Goal: Information Seeking & Learning: Learn about a topic

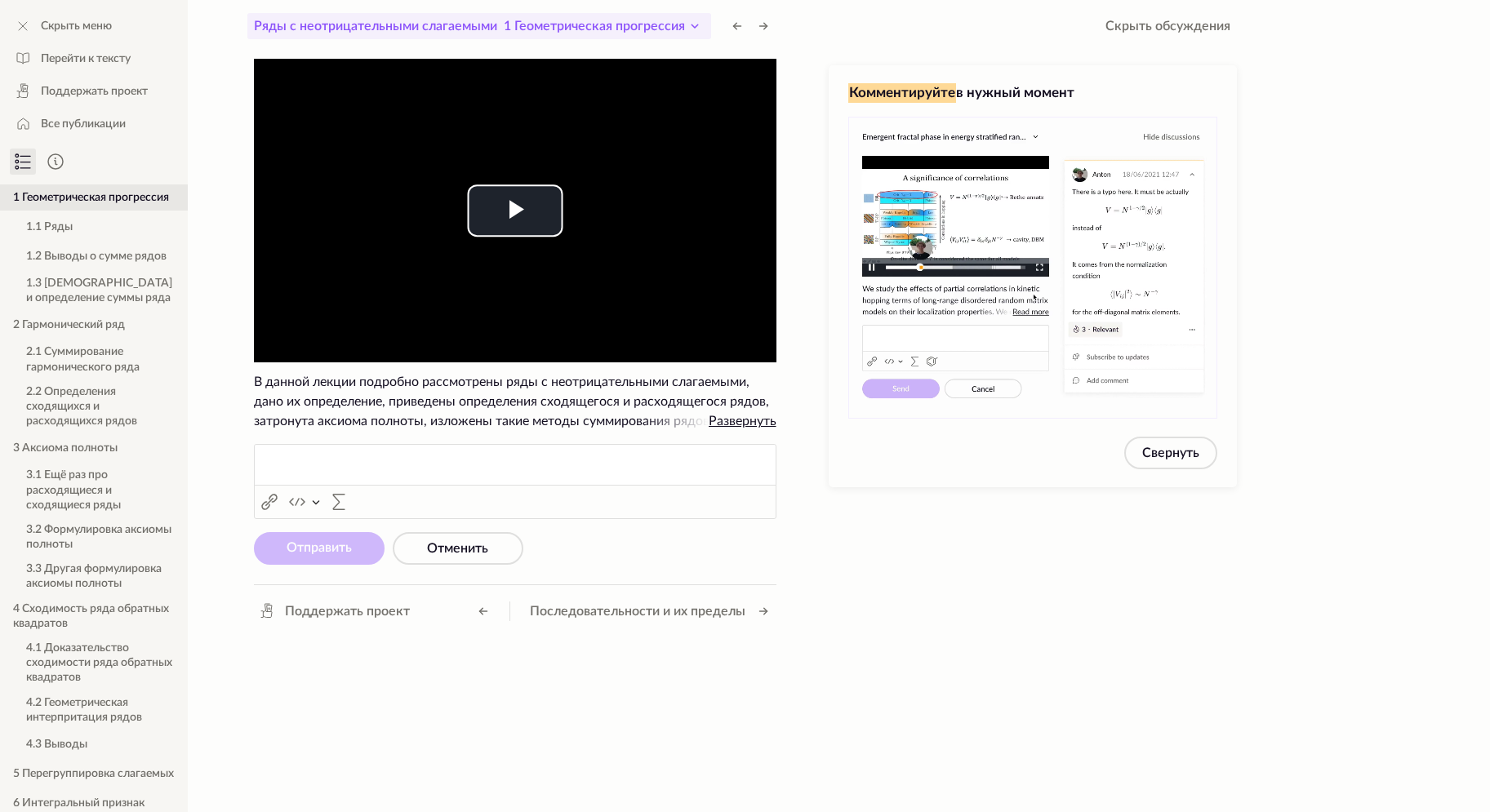
click at [697, 29] on icon at bounding box center [695, 26] width 20 height 20
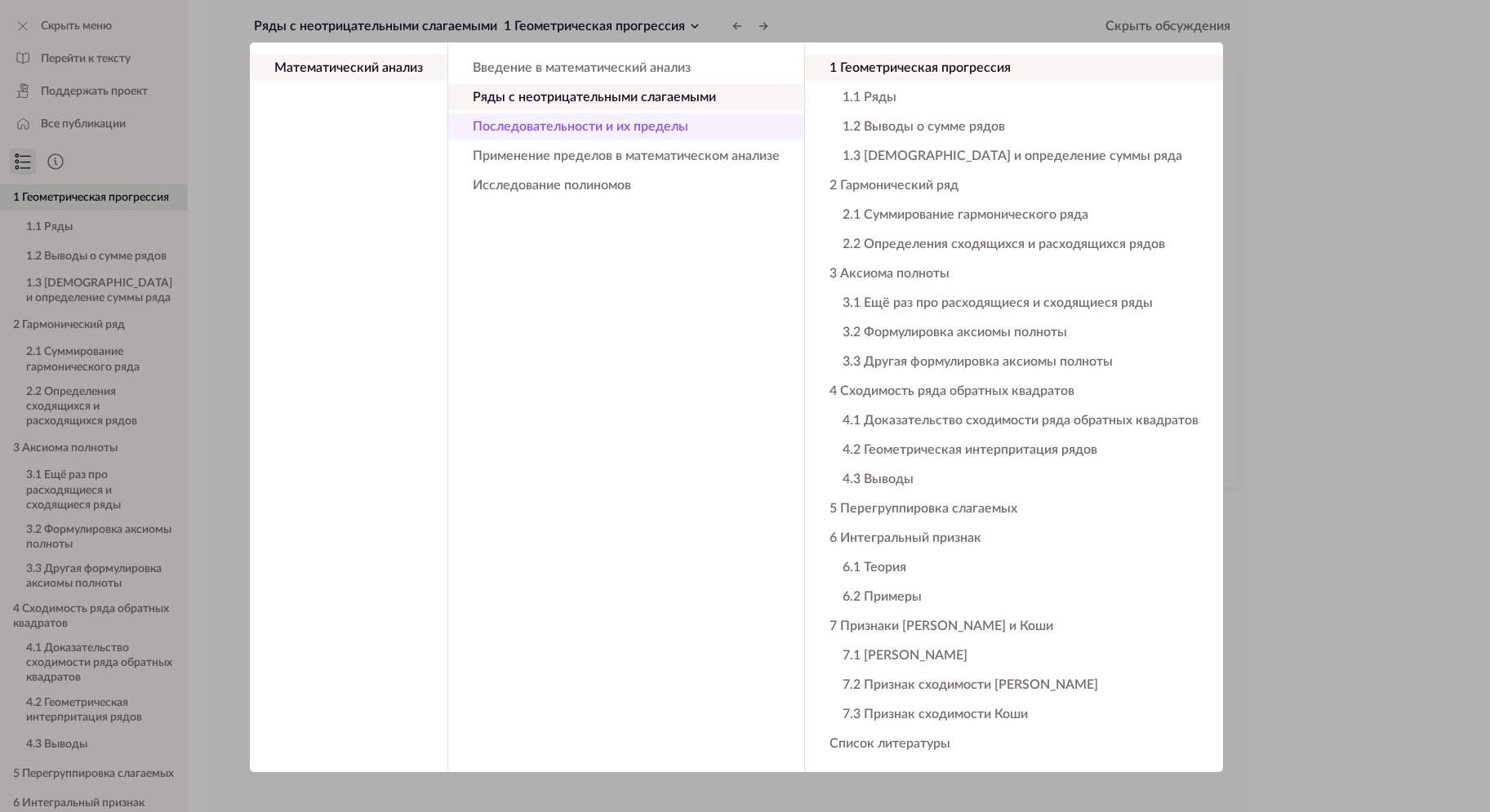
click at [664, 125] on button "Последовательности и их пределы" at bounding box center [626, 126] width 356 height 26
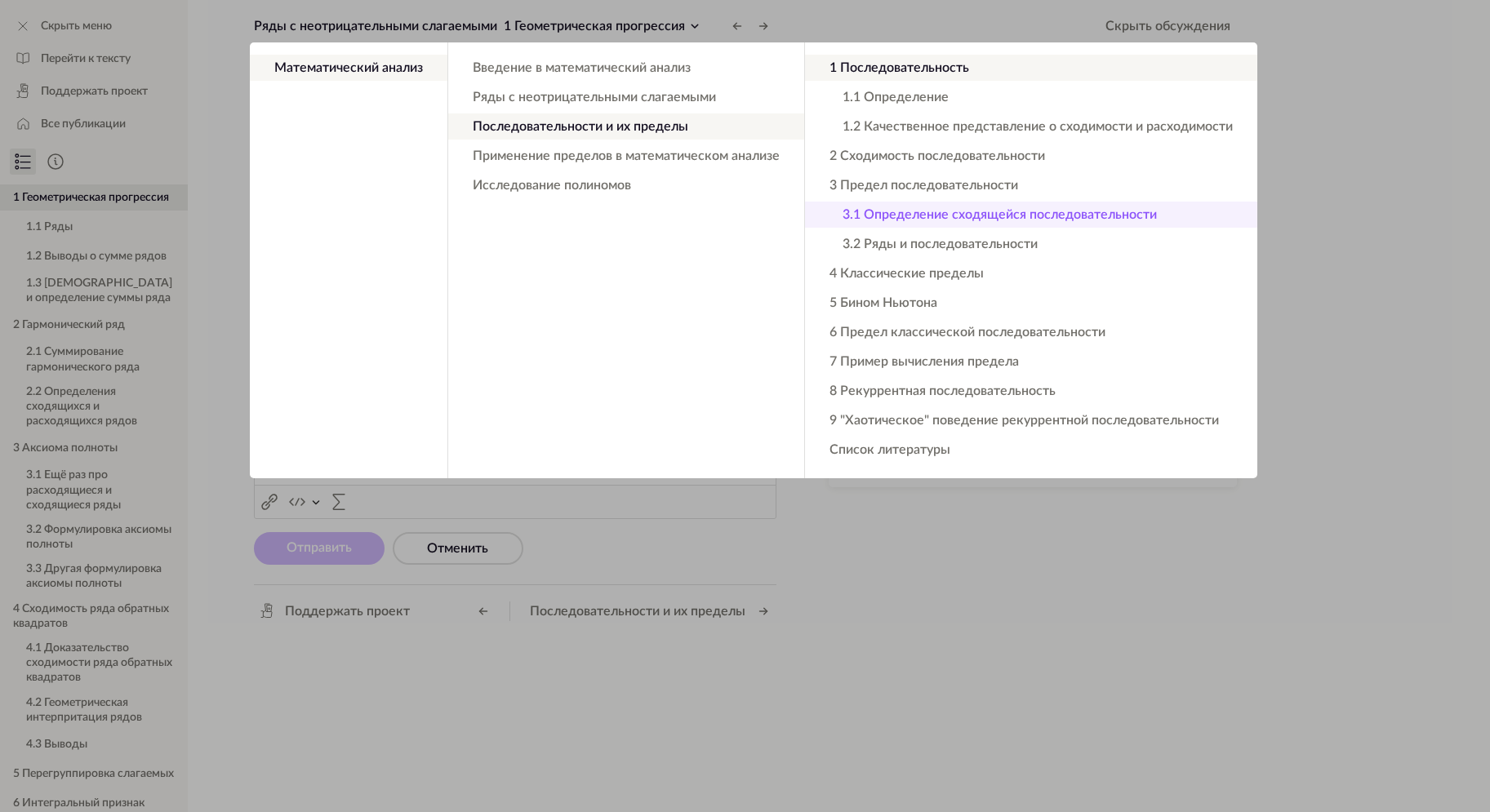
click at [947, 221] on button "3.1 Определение сходящейся последовательности" at bounding box center [1031, 214] width 453 height 26
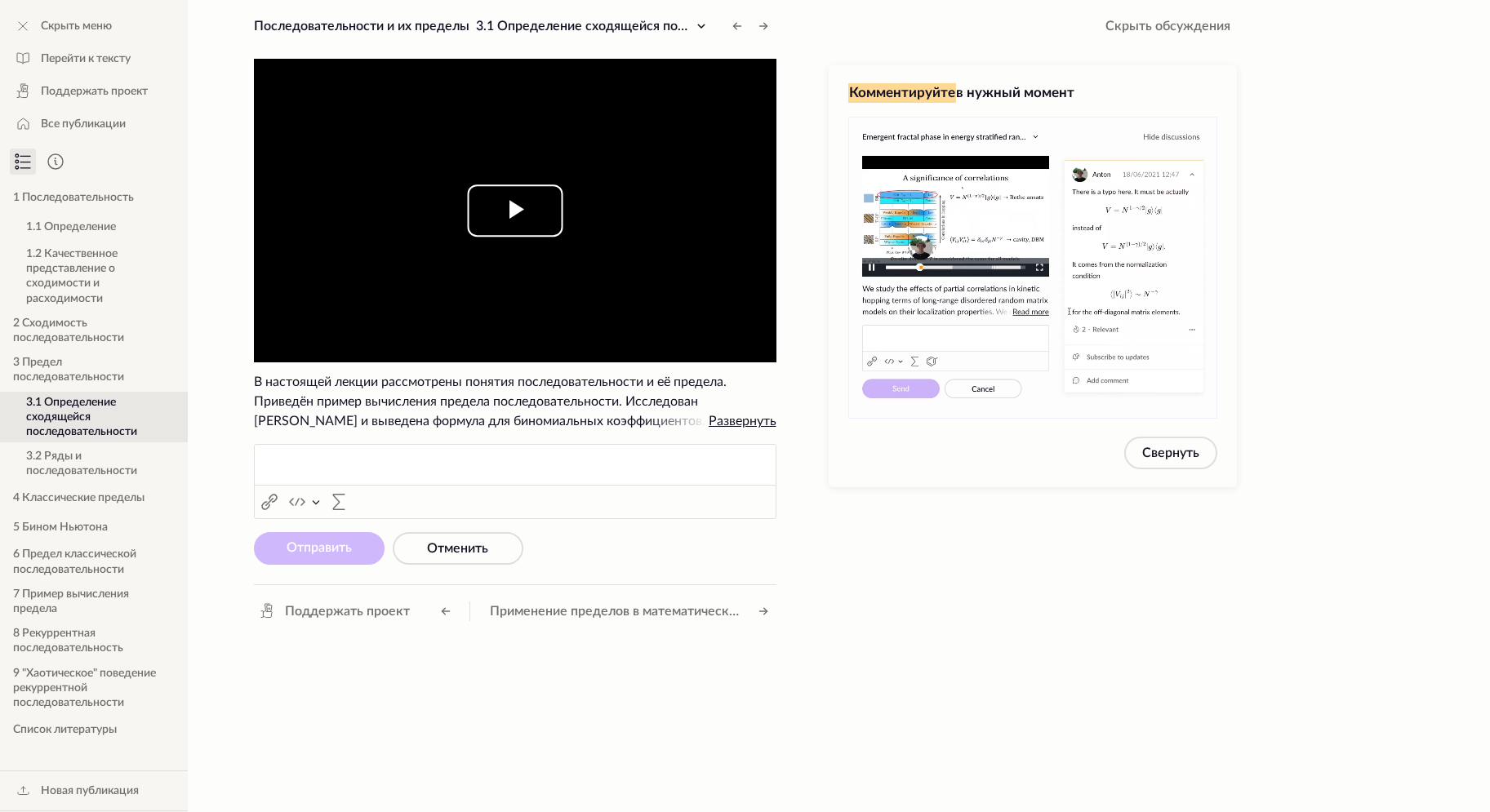
click at [531, 236] on button "Play Video" at bounding box center [514, 210] width 95 height 52
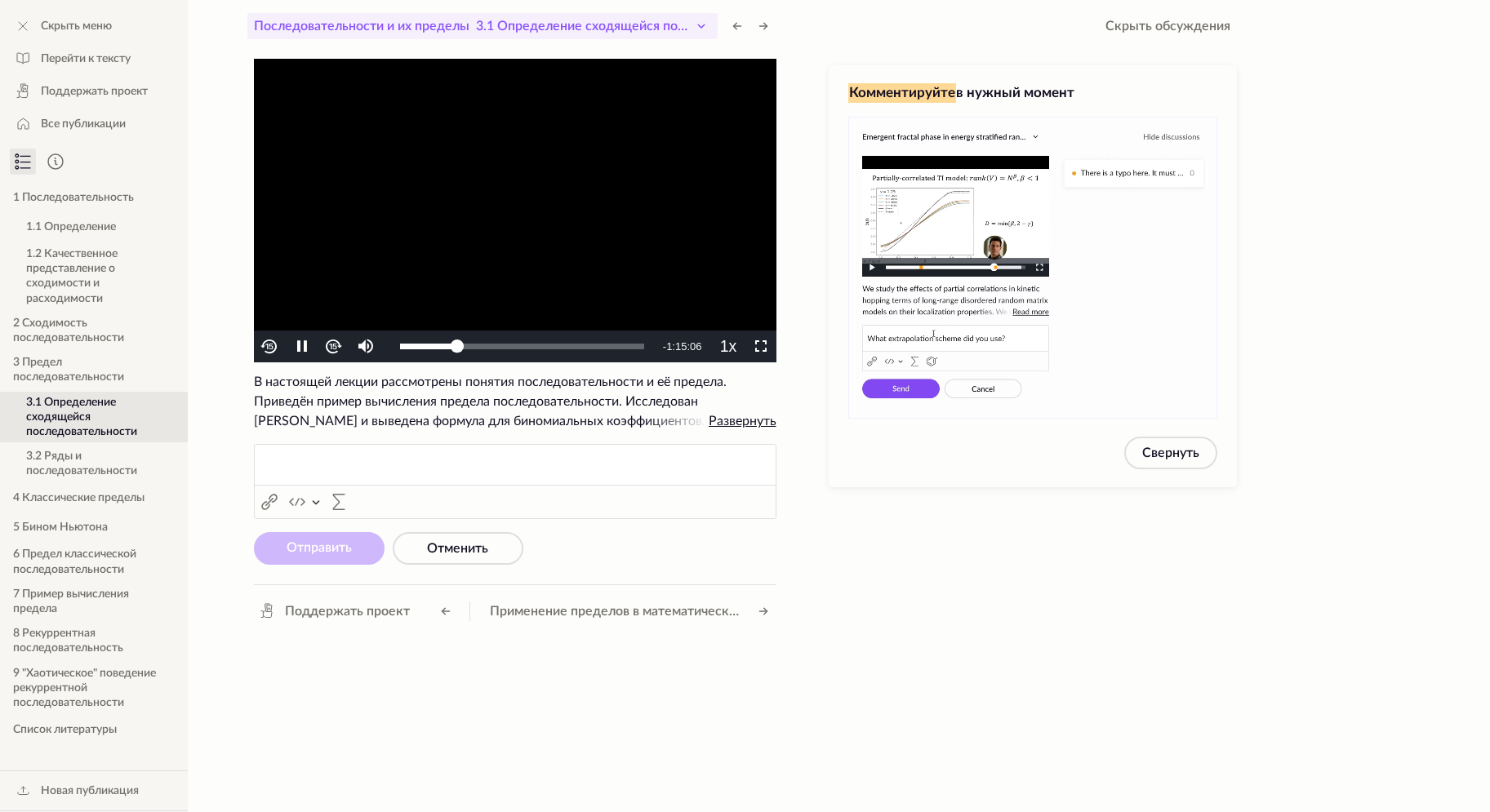
click at [710, 25] on icon at bounding box center [701, 26] width 20 height 20
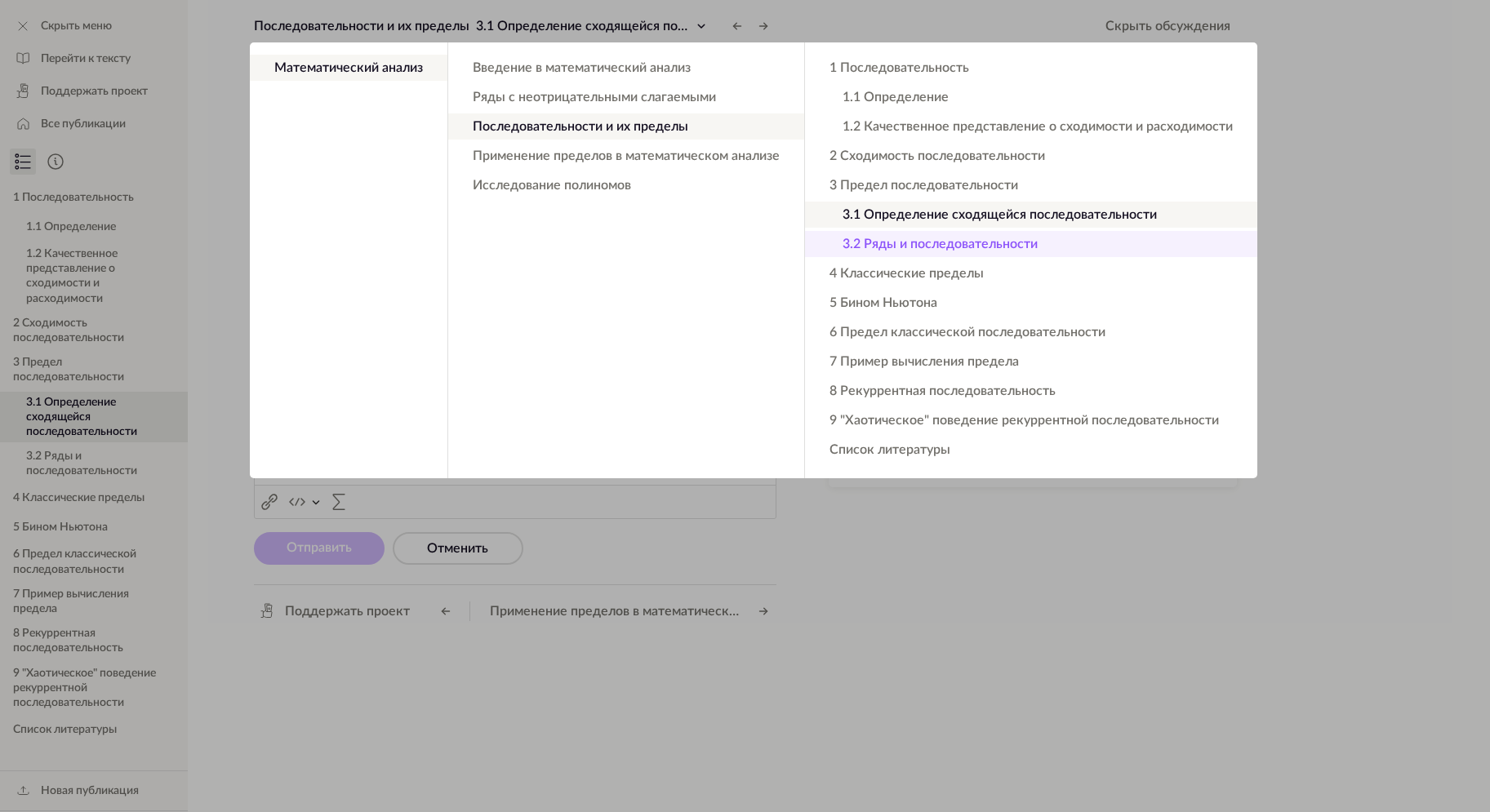
click at [903, 238] on button "3.2 Ряды и последовательности" at bounding box center [1031, 244] width 453 height 26
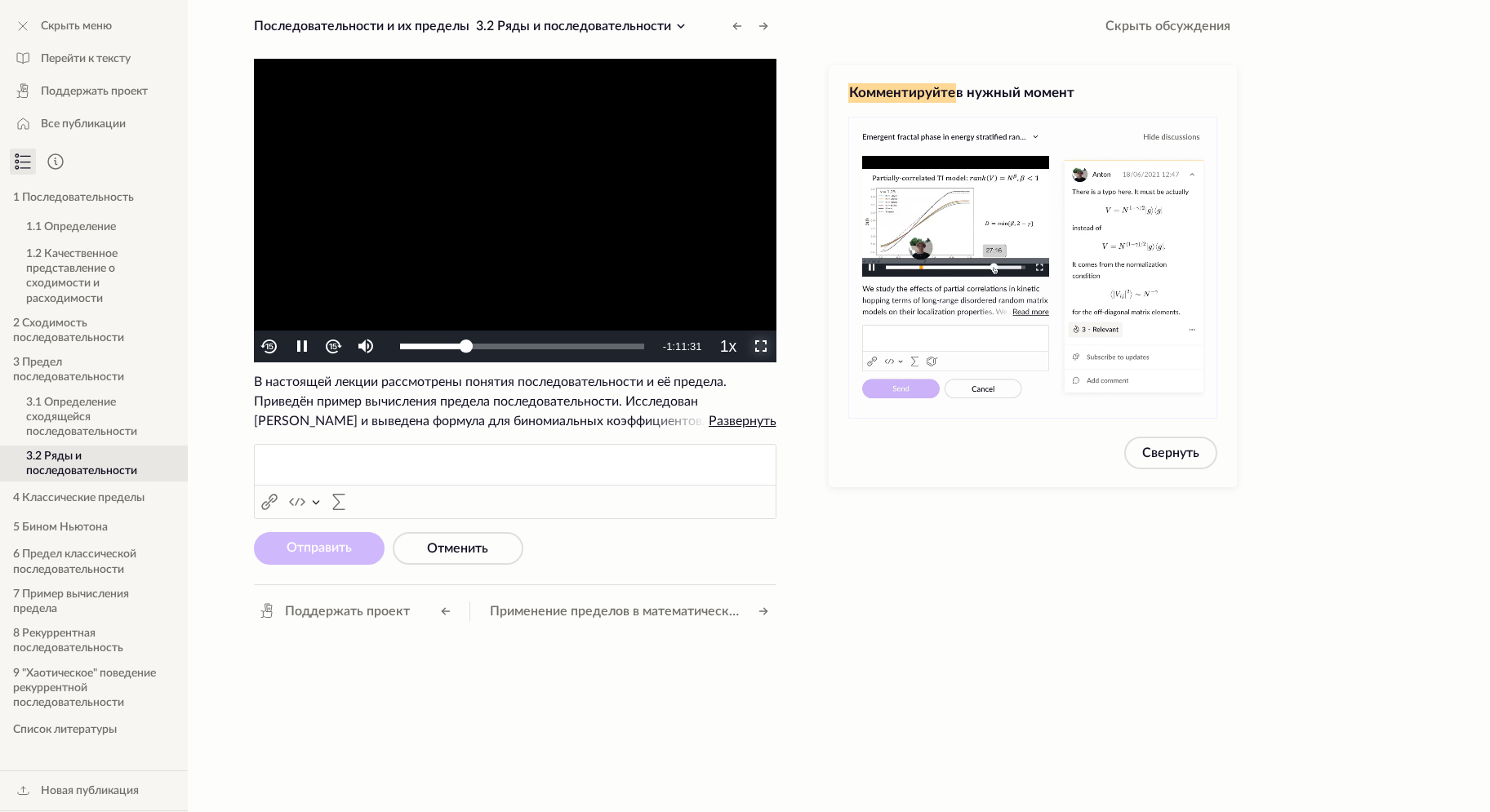
click at [761, 347] on span "Video Player" at bounding box center [761, 347] width 0 height 0
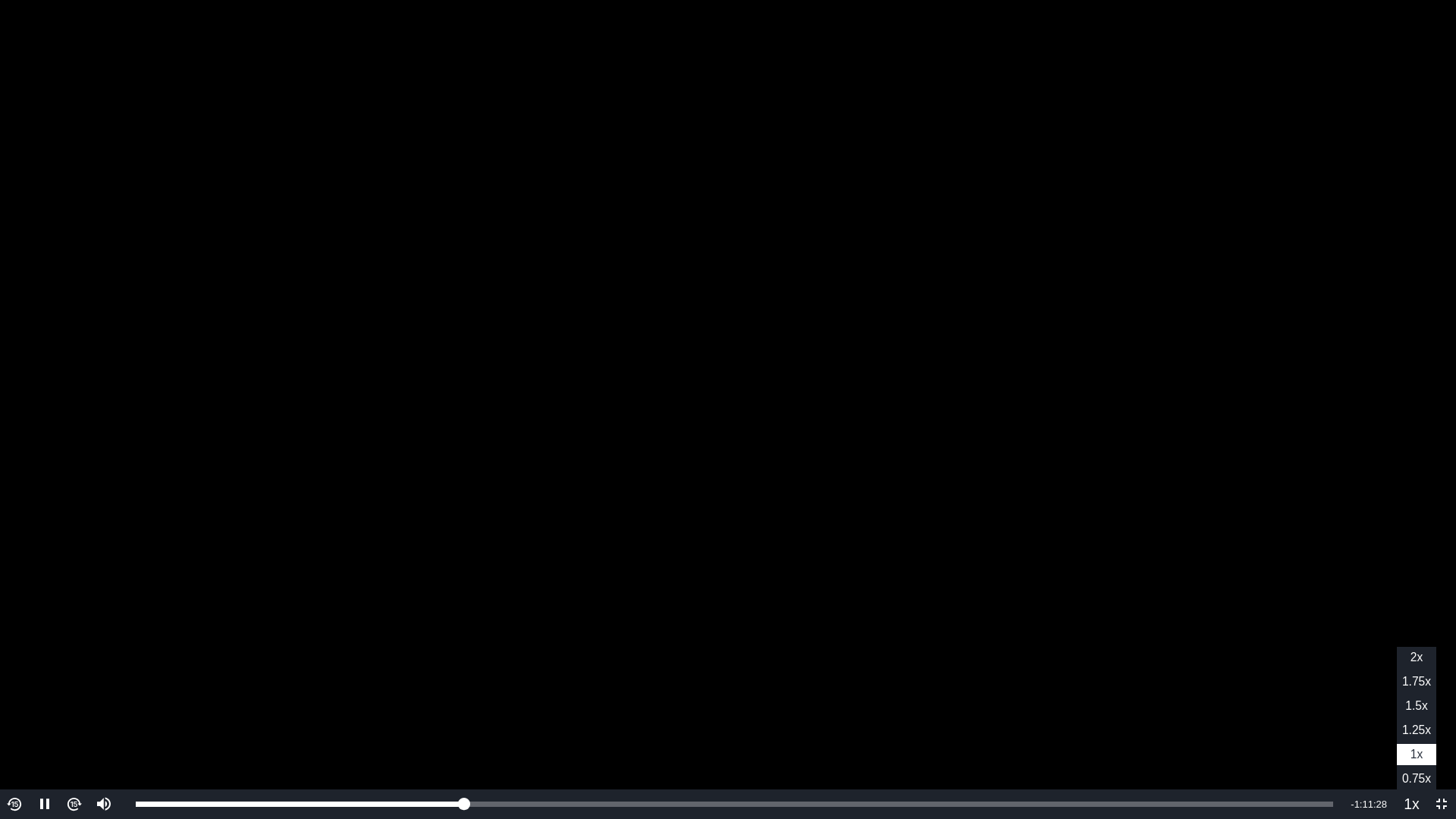
click at [1383, 731] on span "1.25x" at bounding box center [1416, 731] width 29 height 13
click at [1321, 477] on video "To view this video please enable JavaScript, and consider upgrading to a web br…" at bounding box center [728, 409] width 1456 height 819
click at [1338, 326] on video "To view this video please enable JavaScript, and consider upgrading to a web br…" at bounding box center [728, 409] width 1456 height 819
click at [106, 741] on div "Video Player" at bounding box center [102, 750] width 30 height 79
click at [102, 750] on div "Volume Level" at bounding box center [103, 750] width 3 height 50
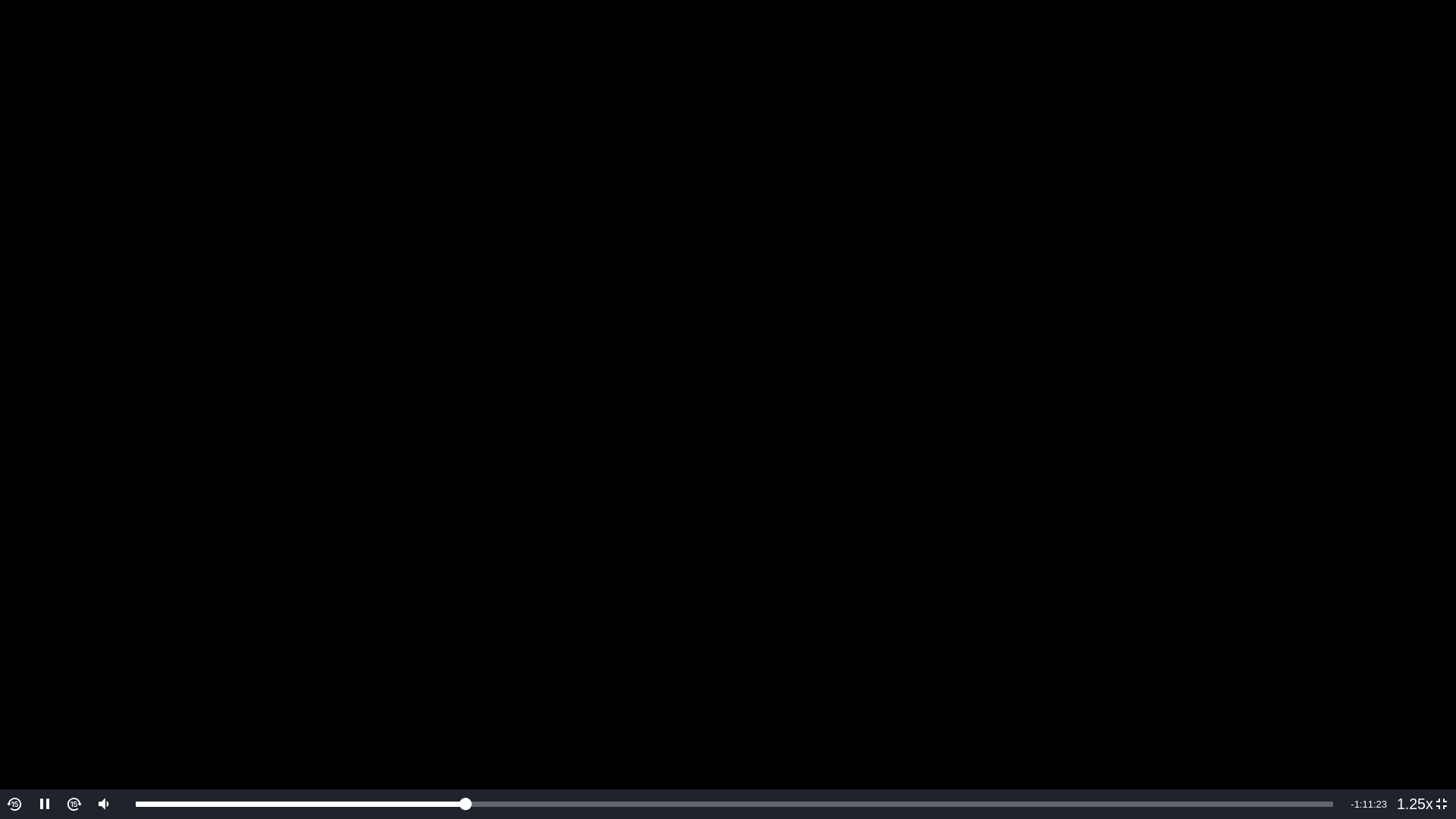
click at [1139, 501] on video "To view this video please enable JavaScript, and consider upgrading to a web br…" at bounding box center [728, 409] width 1456 height 819
click at [1285, 374] on video "To view this video please enable JavaScript, and consider upgrading to a web br…" at bounding box center [728, 409] width 1456 height 819
click at [1383, 754] on span "Video Player" at bounding box center [1442, 805] width 0 height 0
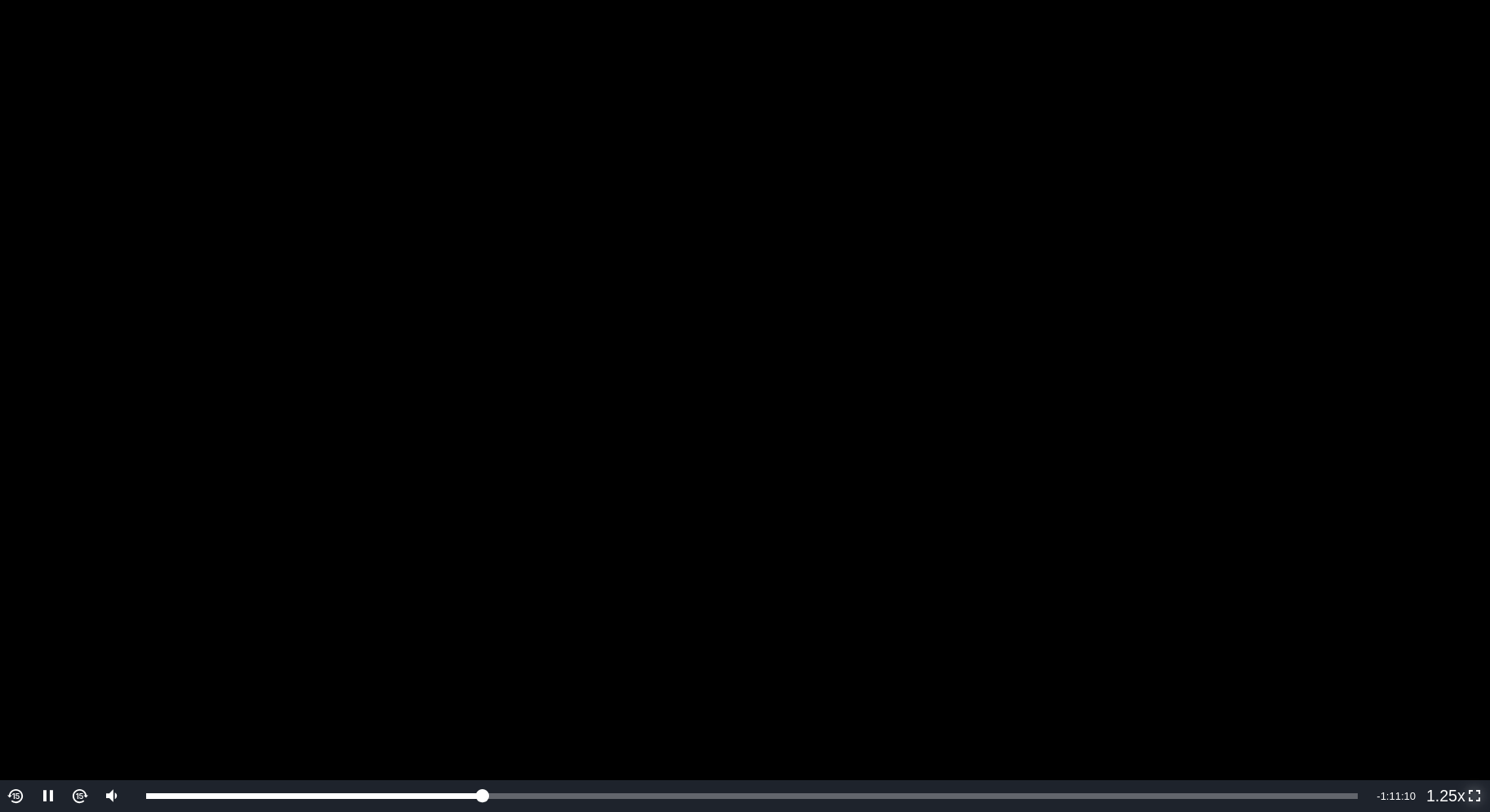
click at [1475, 797] on span "Video Player" at bounding box center [1475, 797] width 0 height 0
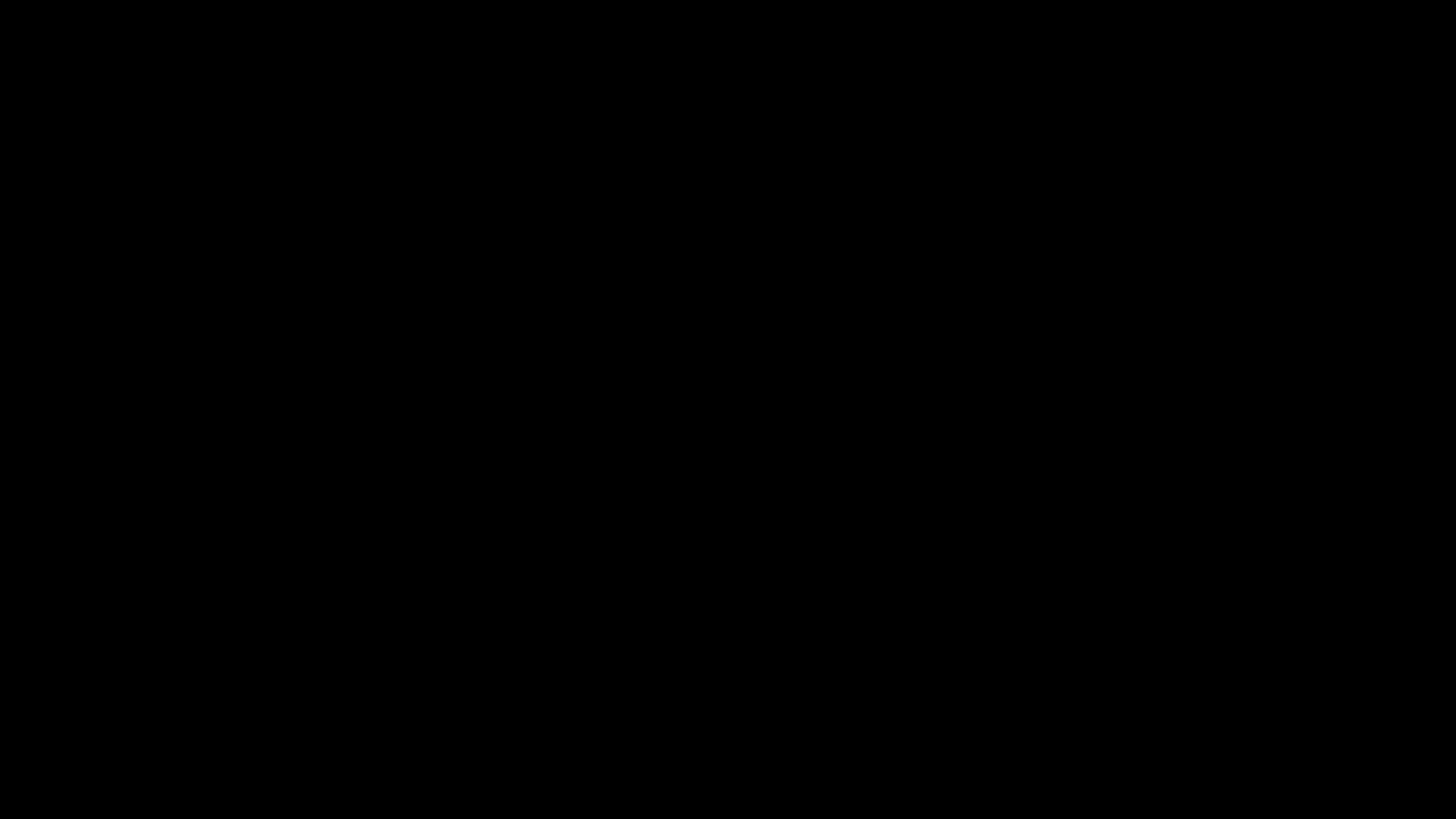
click at [1383, 754] on button "Non-Fullscreen" at bounding box center [1442, 805] width 30 height 30
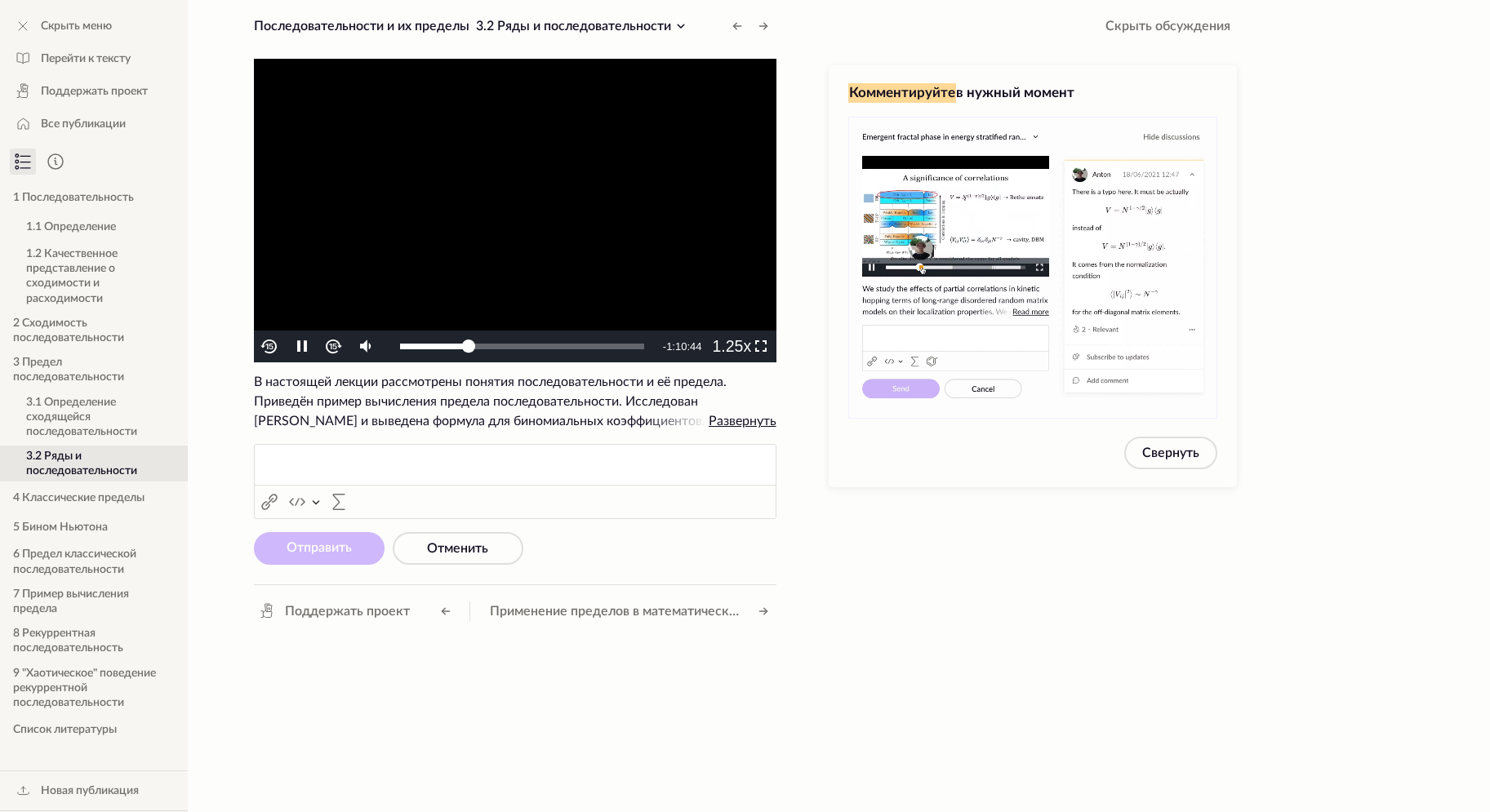
click at [557, 168] on video "To view this video please enable JavaScript, and consider upgrading to a web br…" at bounding box center [514, 210] width 522 height 303
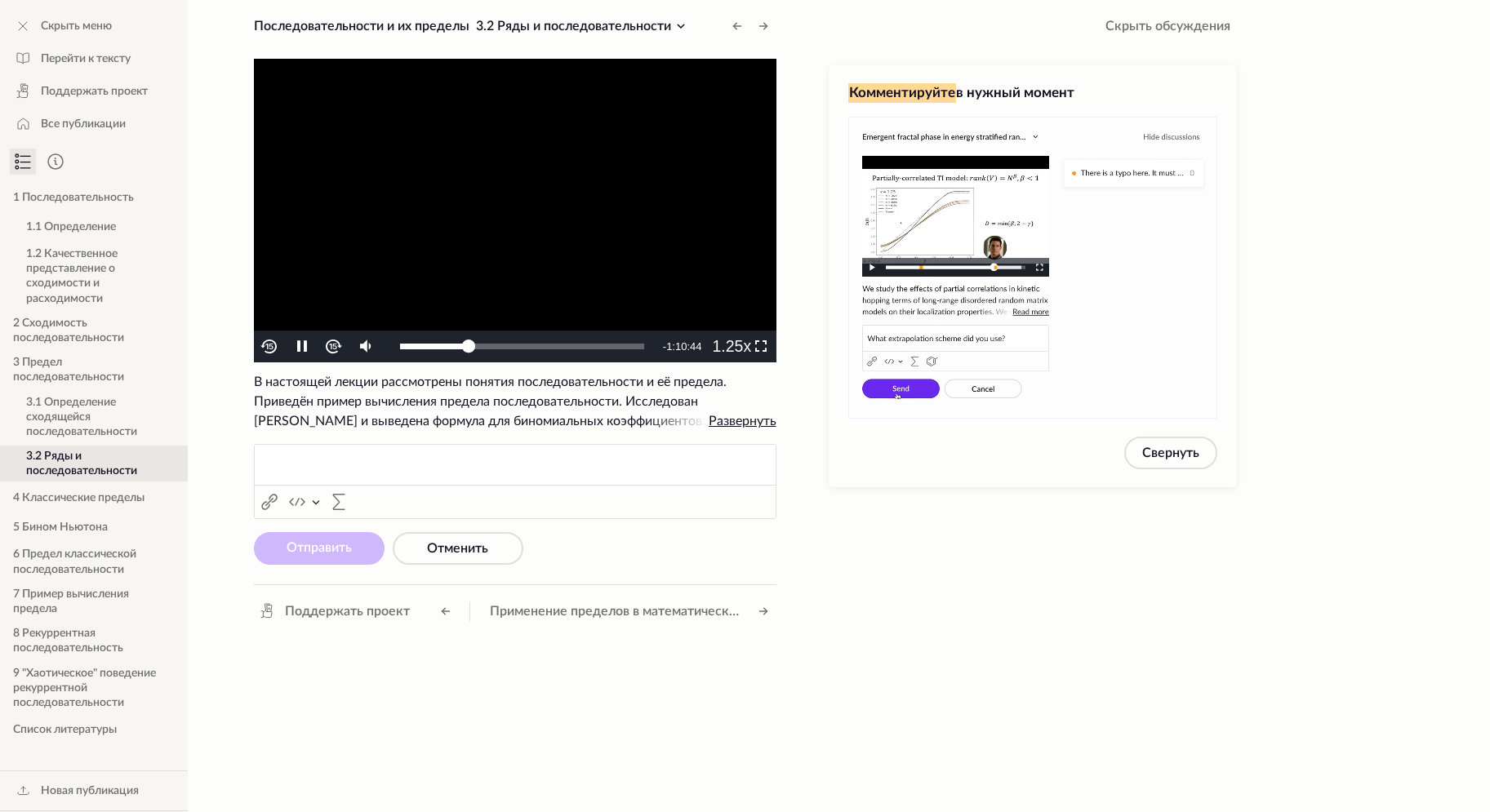
click at [557, 168] on video "To view this video please enable JavaScript, and consider upgrading to a web br…" at bounding box center [514, 210] width 522 height 303
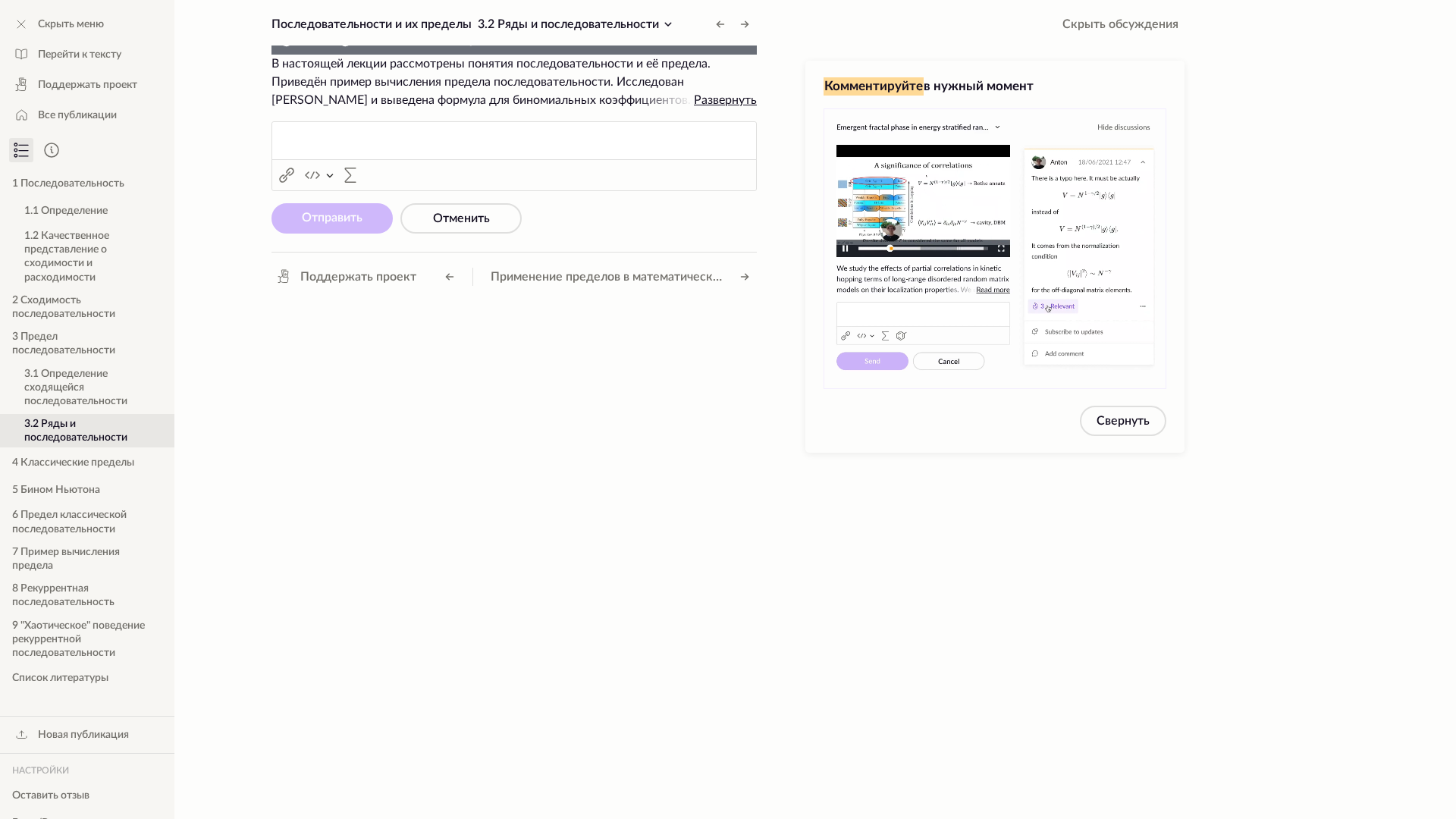
click at [757, 55] on video "To view this video please enable JavaScript, and consider upgrading to a web br…" at bounding box center [514, 55] width 485 height 0
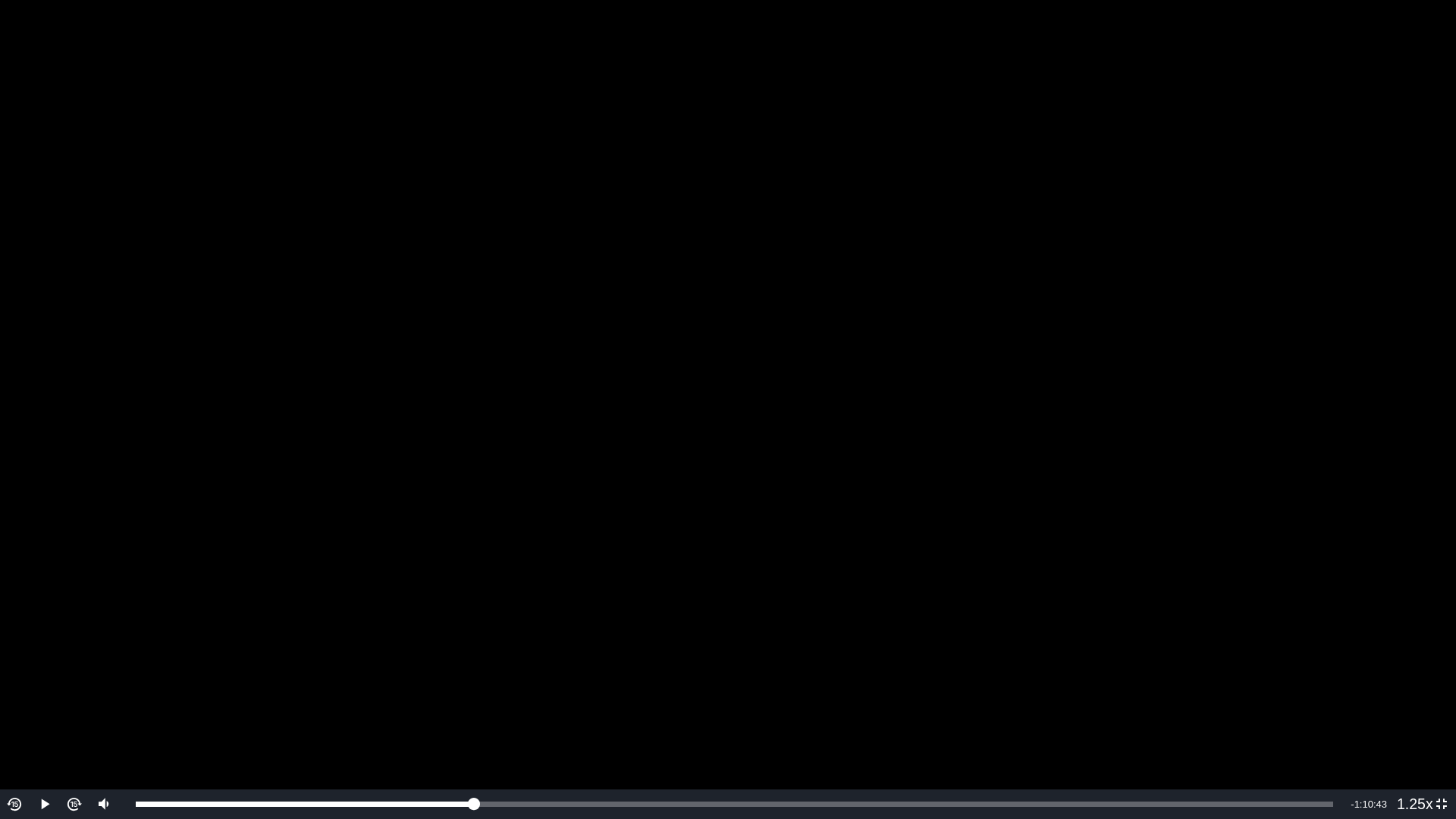
click at [696, 252] on video "To view this video please enable JavaScript, and consider upgrading to a web br…" at bounding box center [728, 409] width 1456 height 819
click at [1264, 321] on video "To view this video please enable JavaScript, and consider upgrading to a web br…" at bounding box center [728, 409] width 1456 height 819
click at [1187, 288] on video "To view this video please enable JavaScript, and consider upgrading to a web br…" at bounding box center [728, 409] width 1456 height 819
click at [103, 754] on div "Volume Level" at bounding box center [103, 764] width 3 height 18
click at [445, 479] on video "To view this video please enable JavaScript, and consider upgrading to a web br…" at bounding box center [728, 409] width 1456 height 819
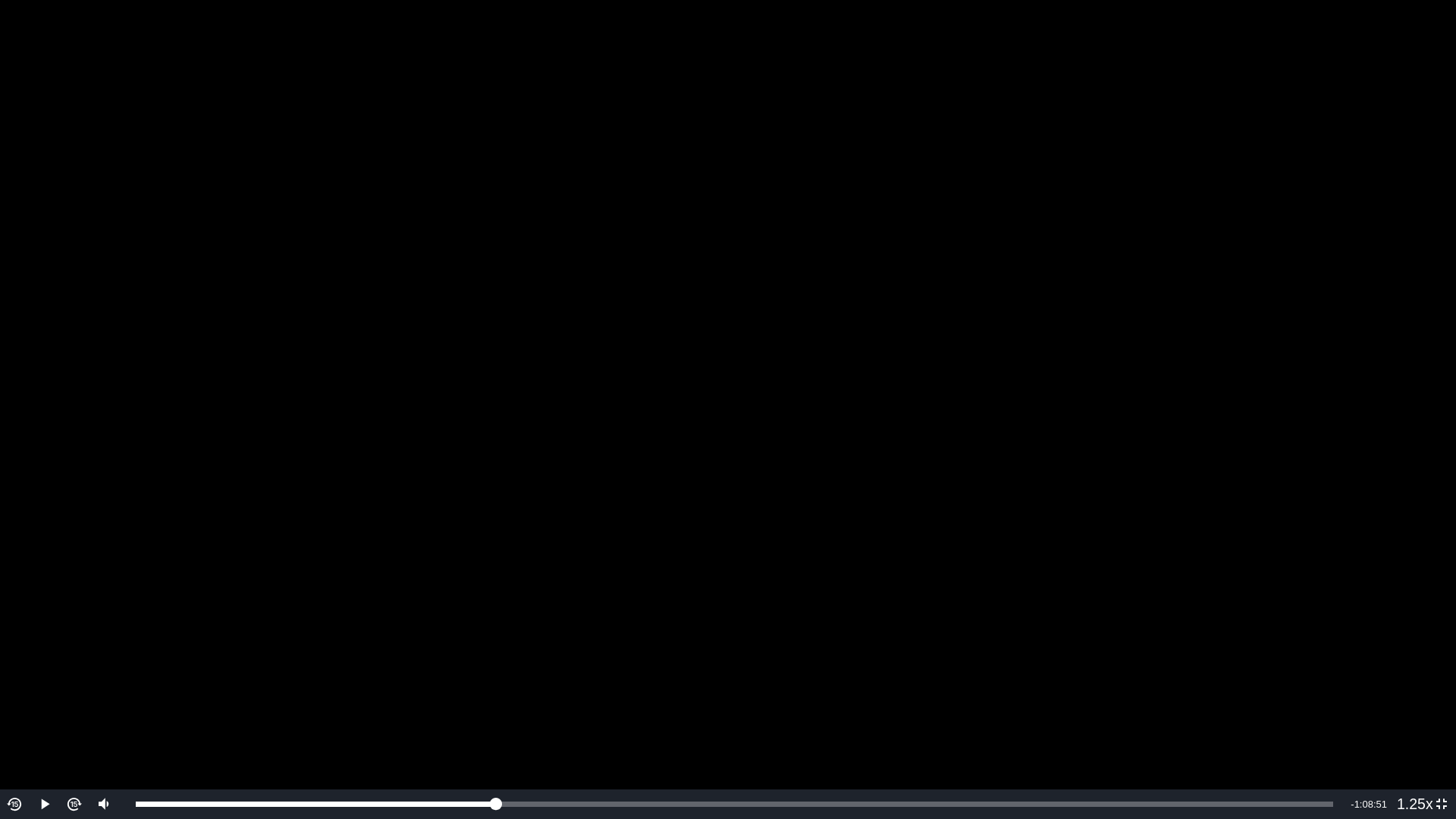
click at [1003, 390] on video "To view this video please enable JavaScript, and consider upgrading to a web br…" at bounding box center [728, 409] width 1456 height 819
click at [1294, 349] on video "To view this video please enable JavaScript, and consider upgrading to a web br…" at bounding box center [728, 409] width 1456 height 819
click at [1288, 249] on video "To view this video please enable JavaScript, and consider upgrading to a web br…" at bounding box center [728, 409] width 1456 height 819
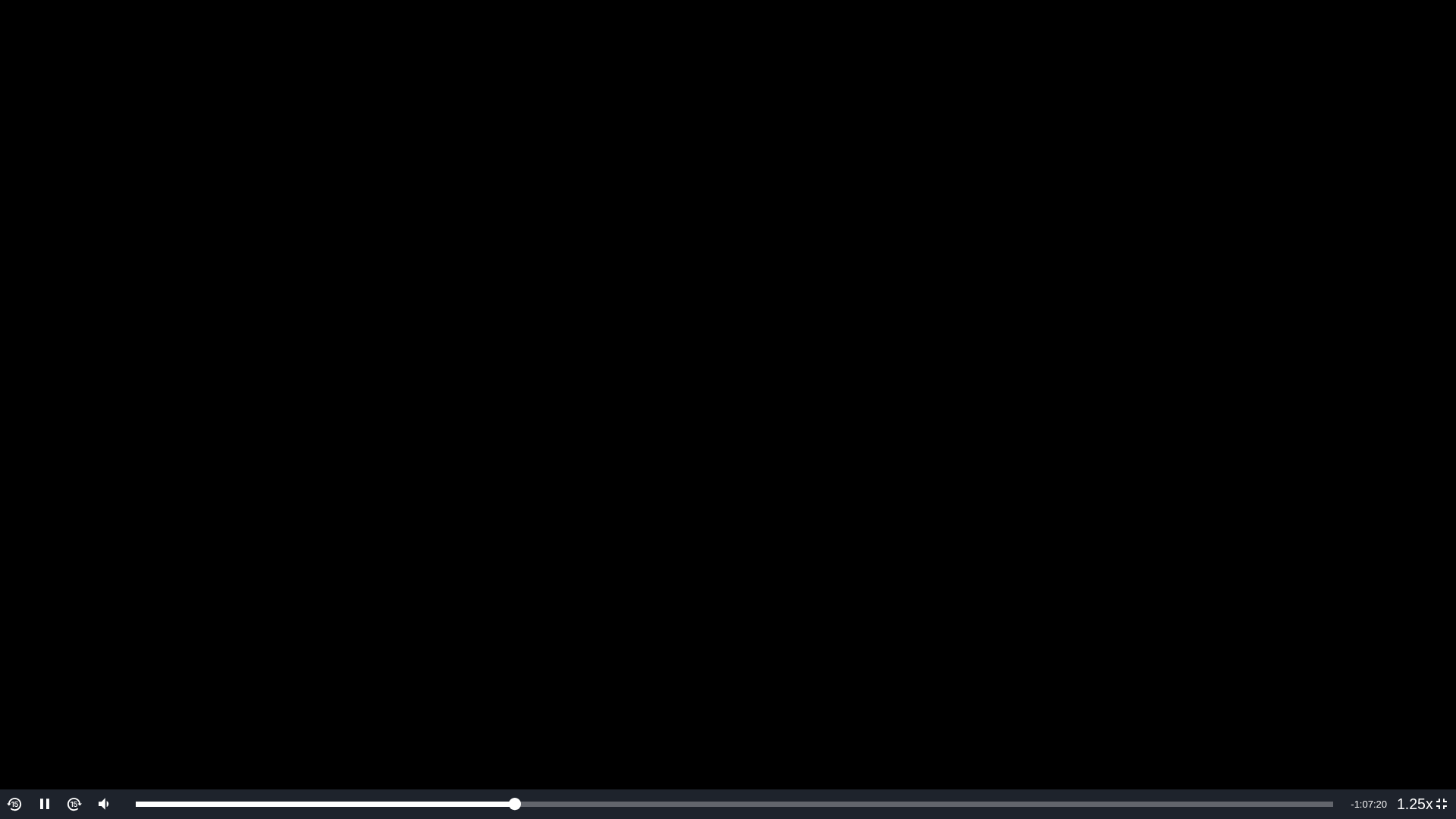
click at [1256, 215] on video "To view this video please enable JavaScript, and consider upgrading to a web br…" at bounding box center [728, 409] width 1456 height 819
click at [1280, 213] on video "To view this video please enable JavaScript, and consider upgrading to a web br…" at bounding box center [728, 409] width 1456 height 819
click at [1161, 202] on video "To view this video please enable JavaScript, and consider upgrading to a web br…" at bounding box center [728, 409] width 1456 height 819
click at [1149, 207] on video "To view this video please enable JavaScript, and consider upgrading to a web br…" at bounding box center [728, 409] width 1456 height 819
click at [1136, 125] on video "To view this video please enable JavaScript, and consider upgrading to a web br…" at bounding box center [728, 409] width 1456 height 819
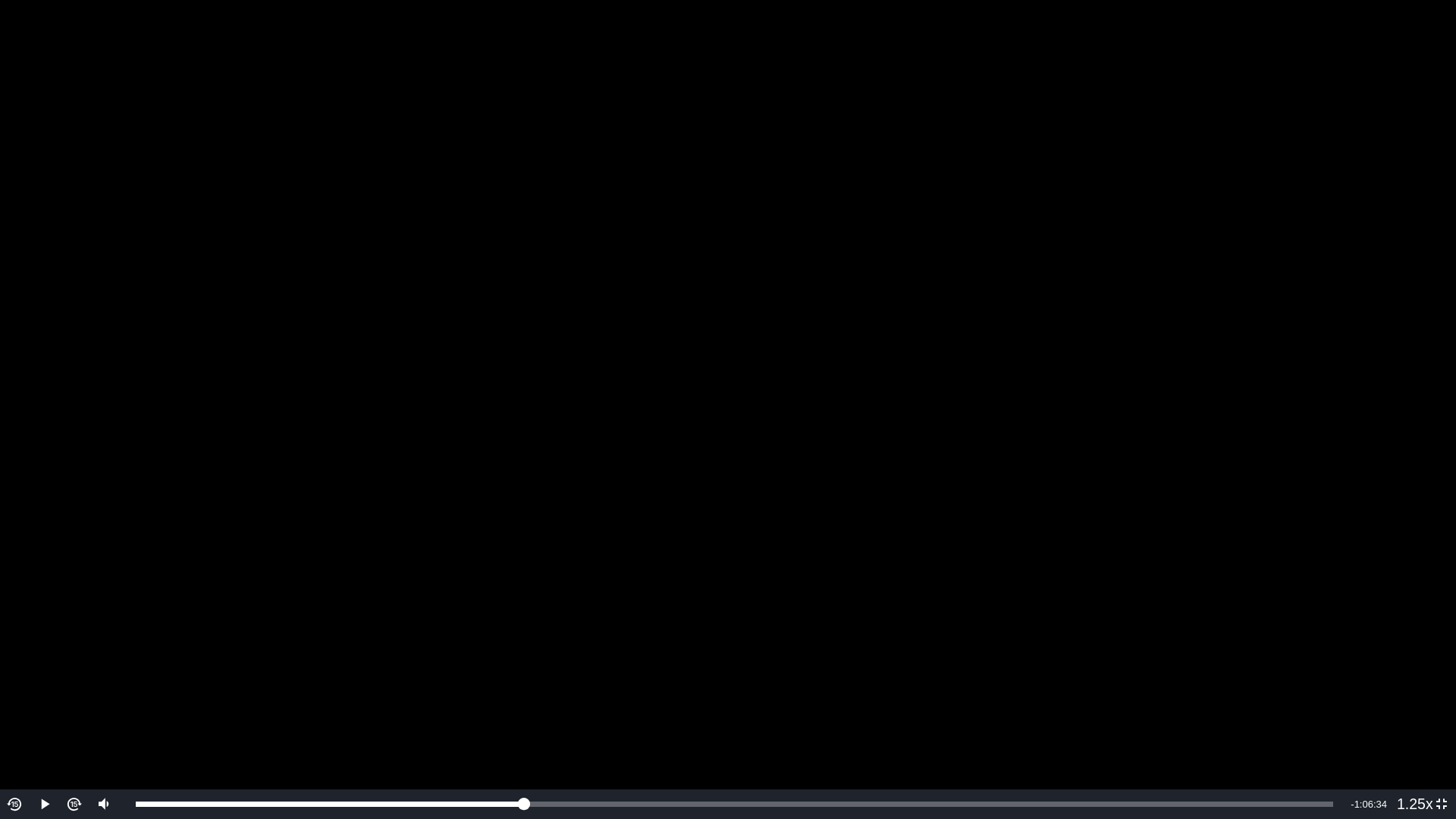
click at [1135, 126] on video "To view this video please enable JavaScript, and consider upgrading to a web br…" at bounding box center [728, 409] width 1456 height 819
click at [1321, 308] on video "To view this video please enable JavaScript, and consider upgrading to a web br…" at bounding box center [728, 409] width 1456 height 819
click at [1319, 283] on video "To view this video please enable JavaScript, and consider upgrading to a web br…" at bounding box center [728, 409] width 1456 height 819
click at [1311, 277] on video "To view this video please enable JavaScript, and consider upgrading to a web br…" at bounding box center [728, 409] width 1456 height 819
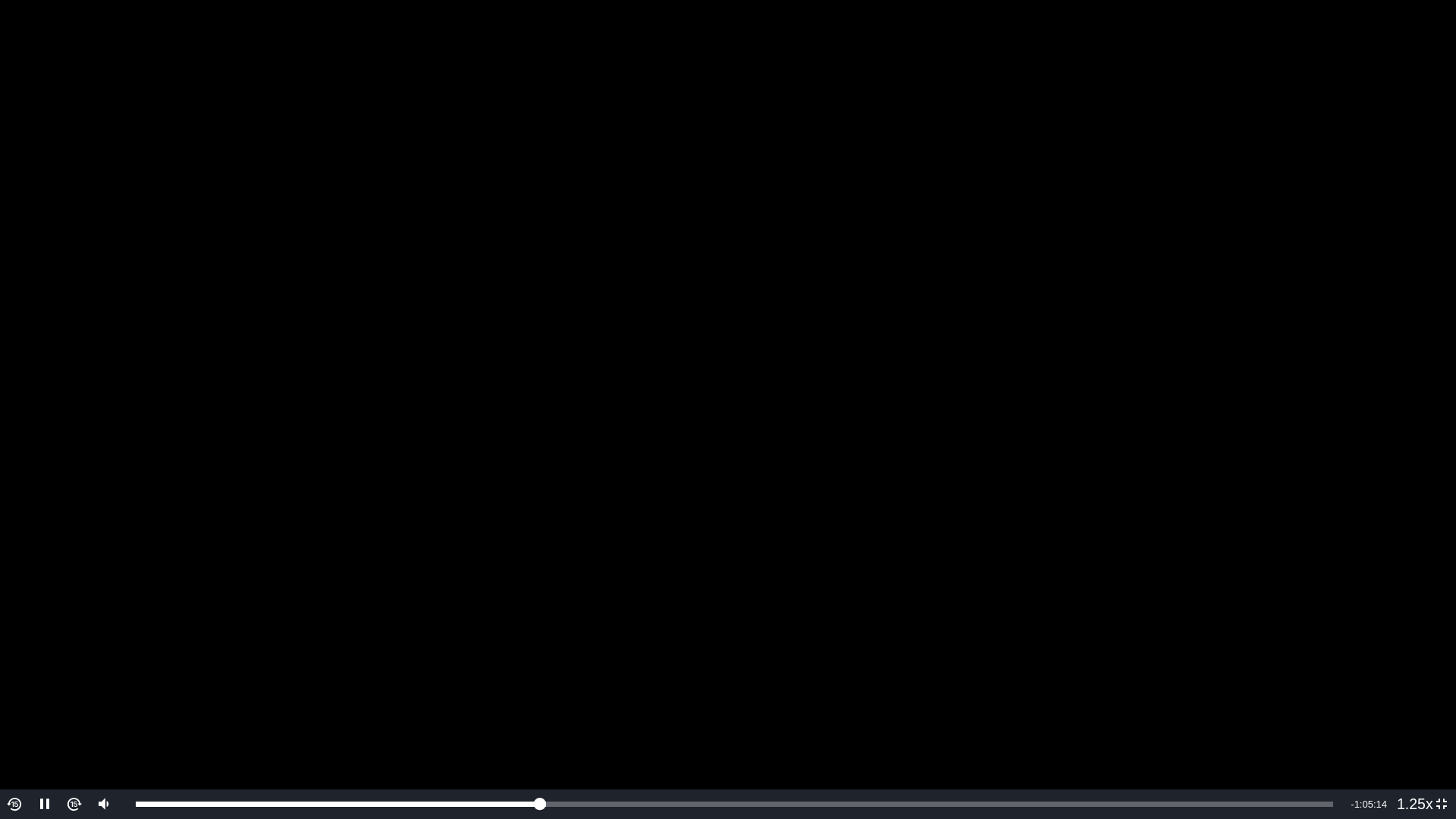
click at [1215, 271] on video "To view this video please enable JavaScript, and consider upgrading to a web br…" at bounding box center [728, 409] width 1456 height 819
click at [1204, 210] on video "To view this video please enable JavaScript, and consider upgrading to a web br…" at bounding box center [728, 409] width 1456 height 819
click at [1287, 354] on video "To view this video please enable JavaScript, and consider upgrading to a web br…" at bounding box center [728, 409] width 1456 height 819
click at [1267, 350] on video "To view this video please enable JavaScript, and consider upgrading to a web br…" at bounding box center [728, 409] width 1456 height 819
click at [1168, 328] on video "To view this video please enable JavaScript, and consider upgrading to a web br…" at bounding box center [728, 409] width 1456 height 819
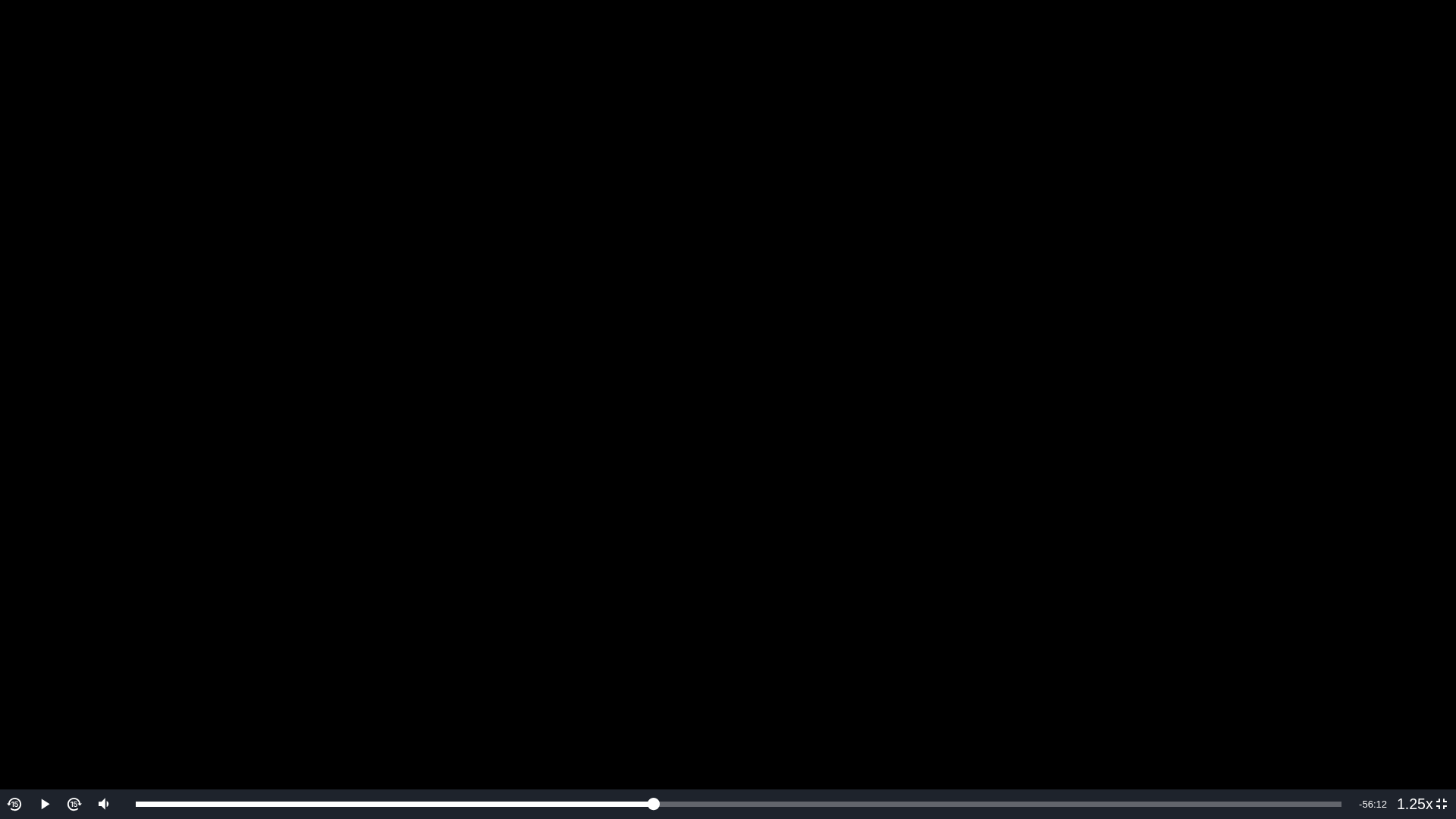
click at [1197, 226] on video "To view this video please enable JavaScript, and consider upgrading to a web br…" at bounding box center [728, 409] width 1456 height 819
click at [1199, 356] on video "To view this video please enable JavaScript, and consider upgrading to a web br…" at bounding box center [728, 409] width 1456 height 819
click at [1263, 368] on video "To view this video please enable JavaScript, and consider upgrading to a web br…" at bounding box center [728, 409] width 1456 height 819
click at [718, 383] on video "To view this video please enable JavaScript, and consider upgrading to a web br…" at bounding box center [728, 409] width 1456 height 819
click at [670, 324] on video "To view this video please enable JavaScript, and consider upgrading to a web br…" at bounding box center [728, 409] width 1456 height 819
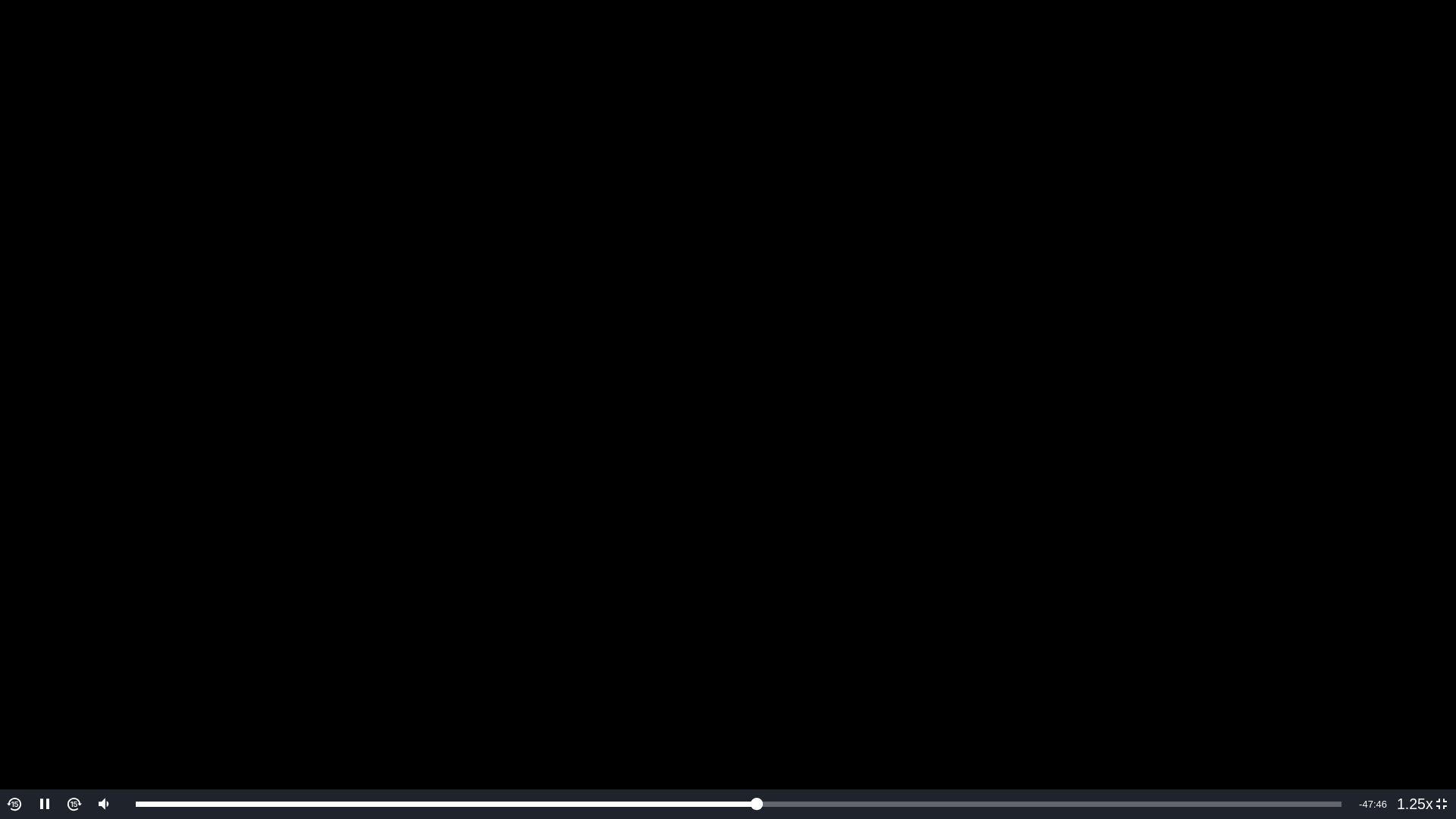
click at [1136, 303] on video "To view this video please enable JavaScript, and consider upgrading to a web br…" at bounding box center [728, 409] width 1456 height 819
click at [1249, 593] on video "To view this video please enable JavaScript, and consider upgrading to a web br…" at bounding box center [728, 409] width 1456 height 819
click at [1383, 494] on video "To view this video please enable JavaScript, and consider upgrading to a web br…" at bounding box center [728, 409] width 1456 height 819
click at [1258, 429] on video "To view this video please enable JavaScript, and consider upgrading to a web br…" at bounding box center [728, 409] width 1456 height 819
click at [1299, 421] on video "To view this video please enable JavaScript, and consider upgrading to a web br…" at bounding box center [728, 409] width 1456 height 819
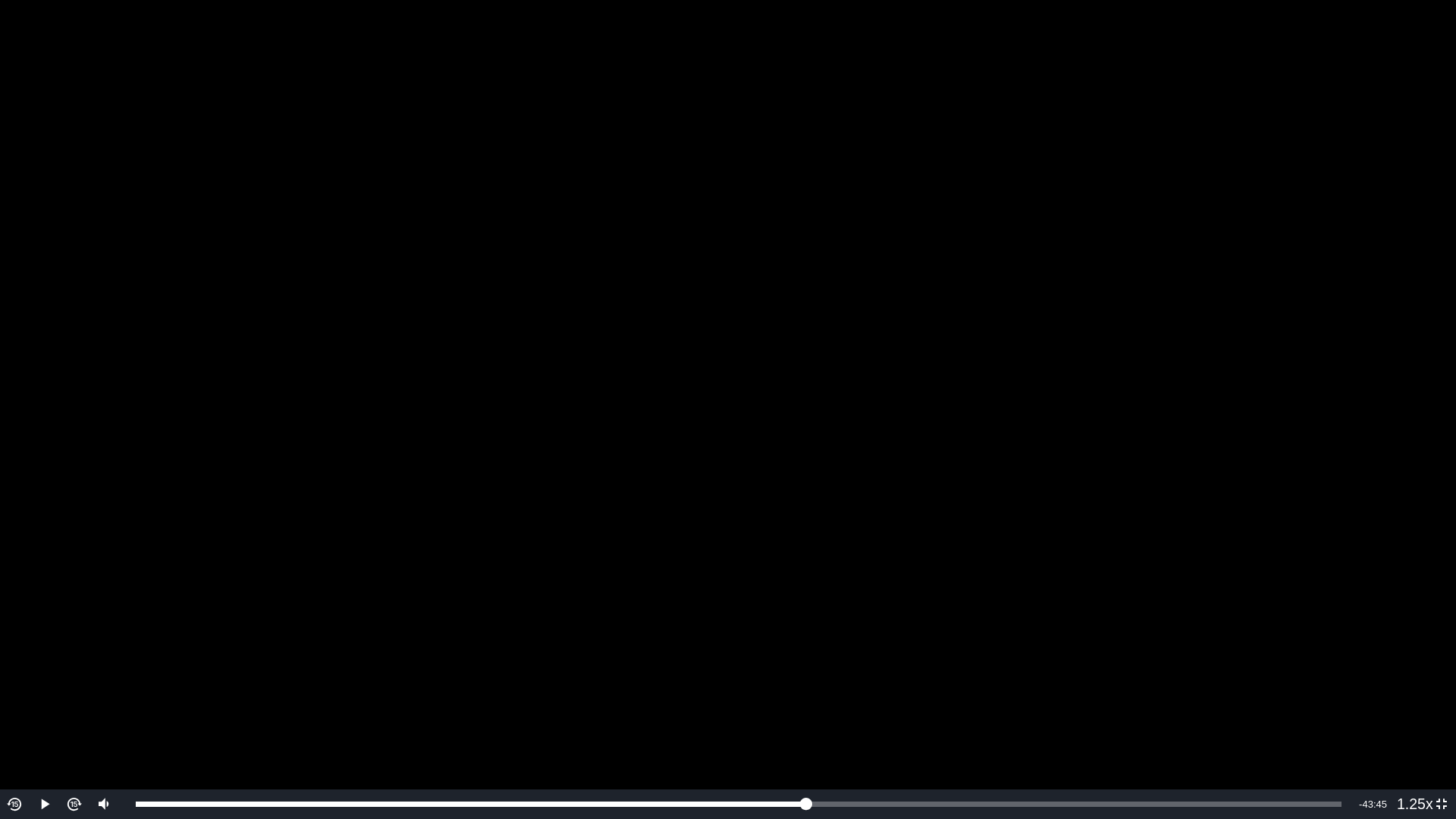
click at [1348, 340] on video "To view this video please enable JavaScript, and consider upgrading to a web br…" at bounding box center [728, 409] width 1456 height 819
click at [1240, 331] on video "To view this video please enable JavaScript, and consider upgrading to a web br…" at bounding box center [728, 409] width 1456 height 819
click at [1240, 305] on video "To view this video please enable JavaScript, and consider upgrading to a web br…" at bounding box center [728, 409] width 1456 height 819
click at [1307, 220] on video "To view this video please enable JavaScript, and consider upgrading to a web br…" at bounding box center [728, 409] width 1456 height 819
click at [1323, 394] on video "To view this video please enable JavaScript, and consider upgrading to a web br…" at bounding box center [728, 409] width 1456 height 819
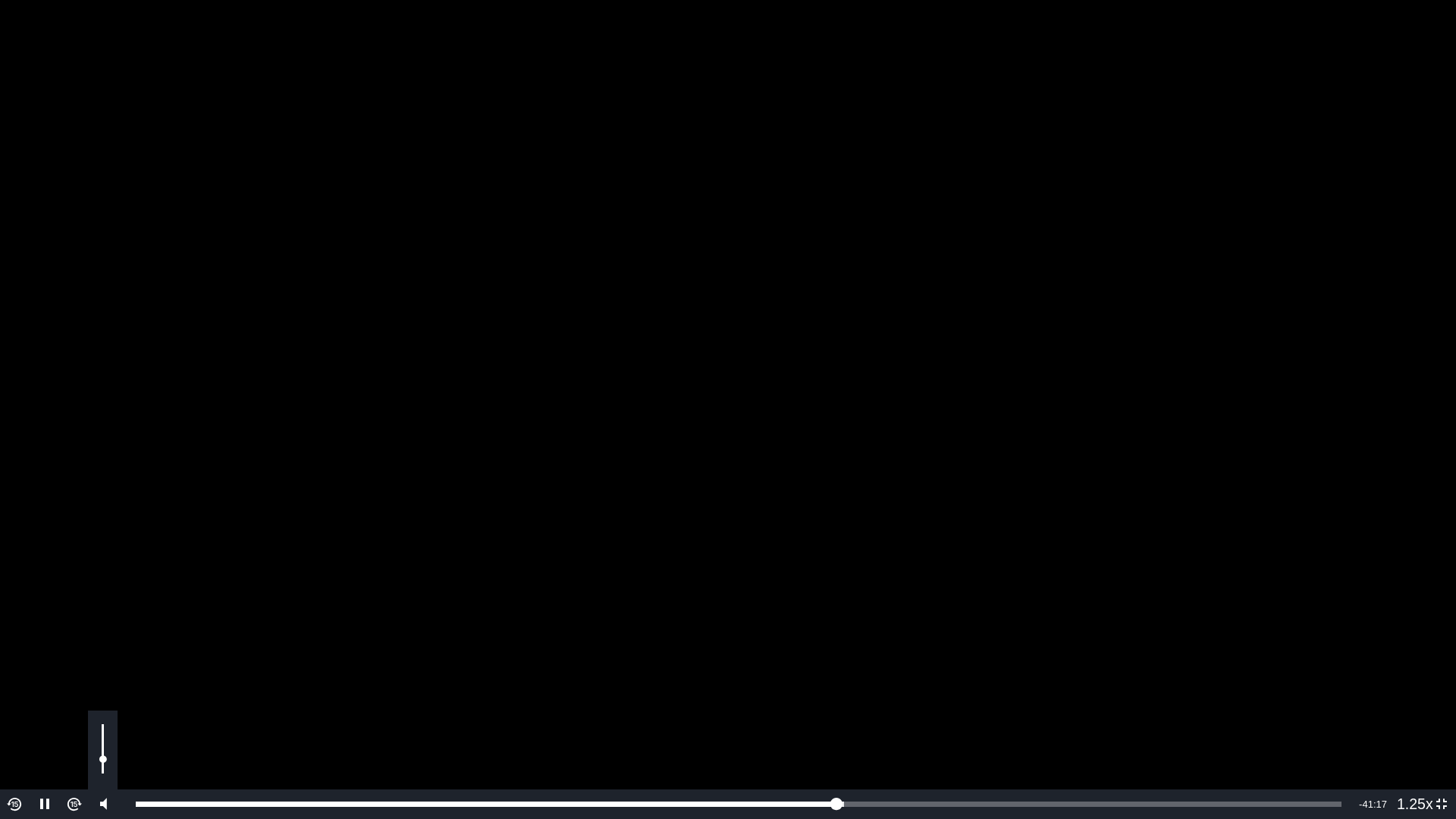
click at [102, 754] on div "Volume Level" at bounding box center [103, 767] width 3 height 14
click at [1383, 461] on video "To view this video please enable JavaScript, and consider upgrading to a web br…" at bounding box center [728, 409] width 1456 height 819
click at [1313, 367] on video "To view this video please enable JavaScript, and consider upgrading to a web br…" at bounding box center [728, 409] width 1456 height 819
click at [1136, 260] on video "To view this video please enable JavaScript, and consider upgrading to a web br…" at bounding box center [728, 409] width 1456 height 819
click at [1093, 301] on video "To view this video please enable JavaScript, and consider upgrading to a web br…" at bounding box center [728, 409] width 1456 height 819
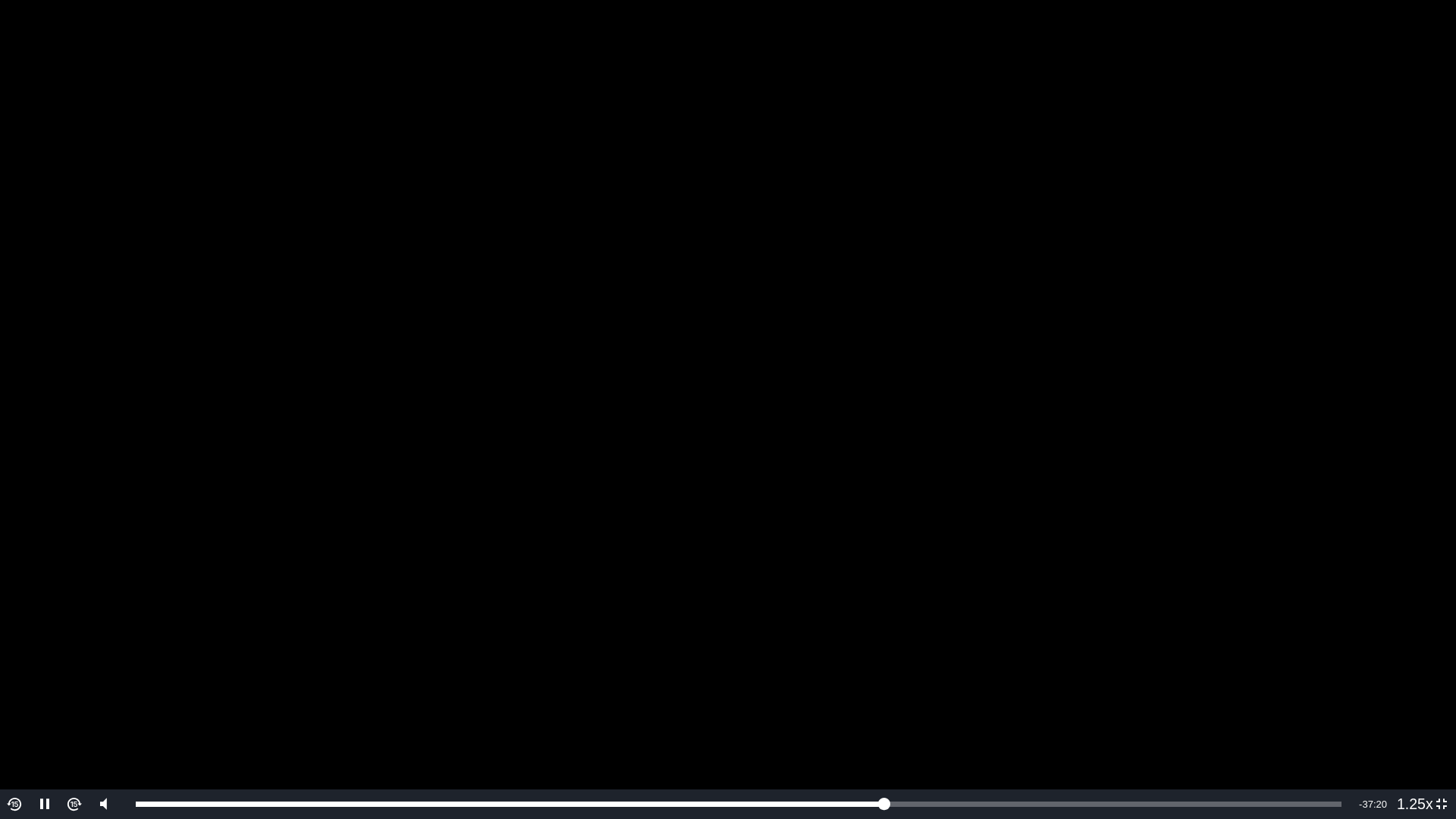
click at [1021, 226] on video "To view this video please enable JavaScript, and consider upgrading to a web br…" at bounding box center [728, 409] width 1456 height 819
drag, startPoint x: 938, startPoint y: 167, endPoint x: 957, endPoint y: 171, distance: 19.4
click at [946, 171] on video "To view this video please enable JavaScript, and consider upgrading to a web br…" at bounding box center [728, 409] width 1456 height 819
click at [1234, 198] on video "To view this video please enable JavaScript, and consider upgrading to a web br…" at bounding box center [728, 409] width 1456 height 819
click at [1038, 179] on video "To view this video please enable JavaScript, and consider upgrading to a web br…" at bounding box center [728, 409] width 1456 height 819
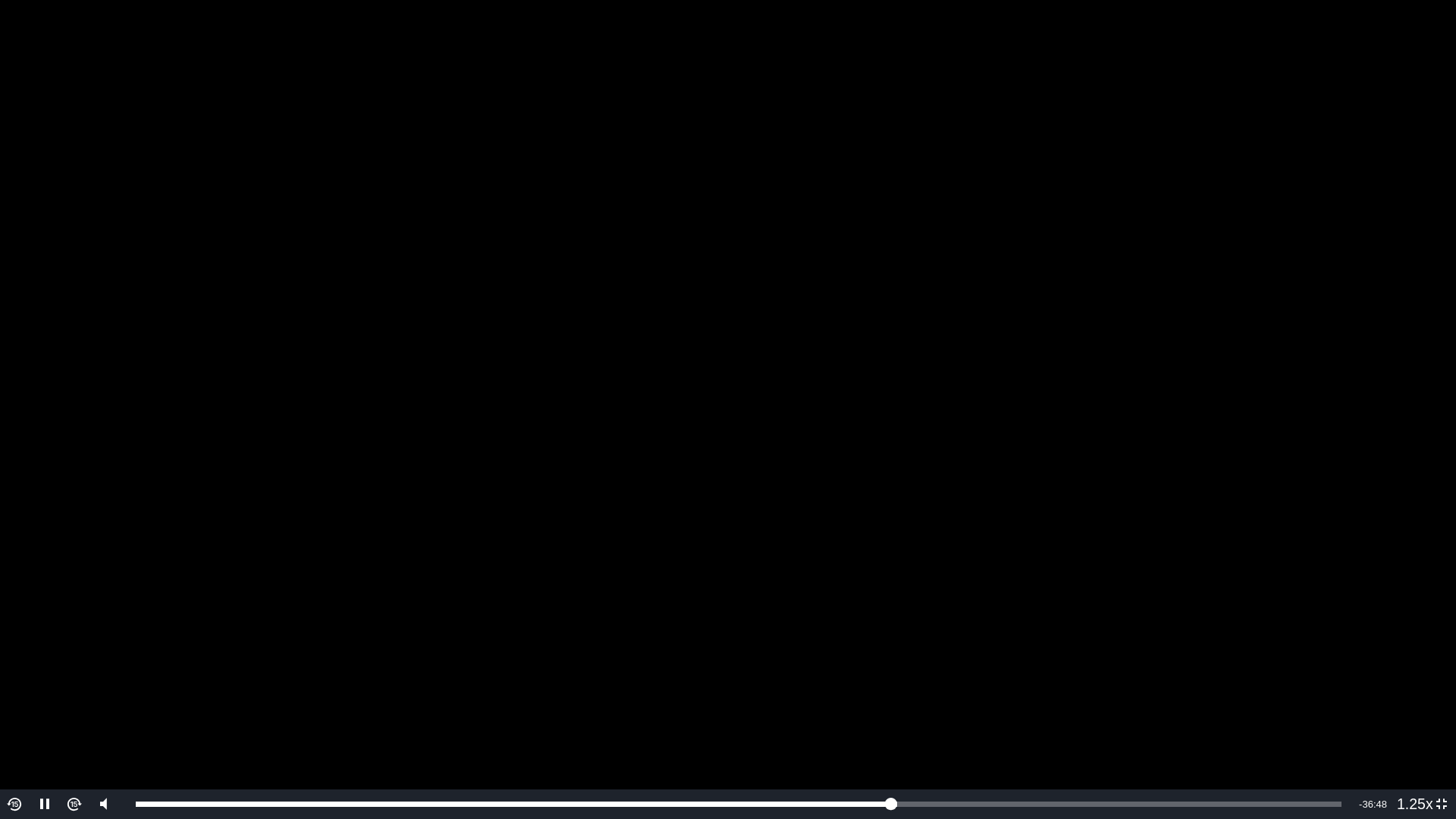
click at [1278, 117] on video "To view this video please enable JavaScript, and consider upgrading to a web br…" at bounding box center [728, 409] width 1456 height 819
click at [898, 273] on video "To view this video please enable JavaScript, and consider upgrading to a web br…" at bounding box center [728, 409] width 1456 height 819
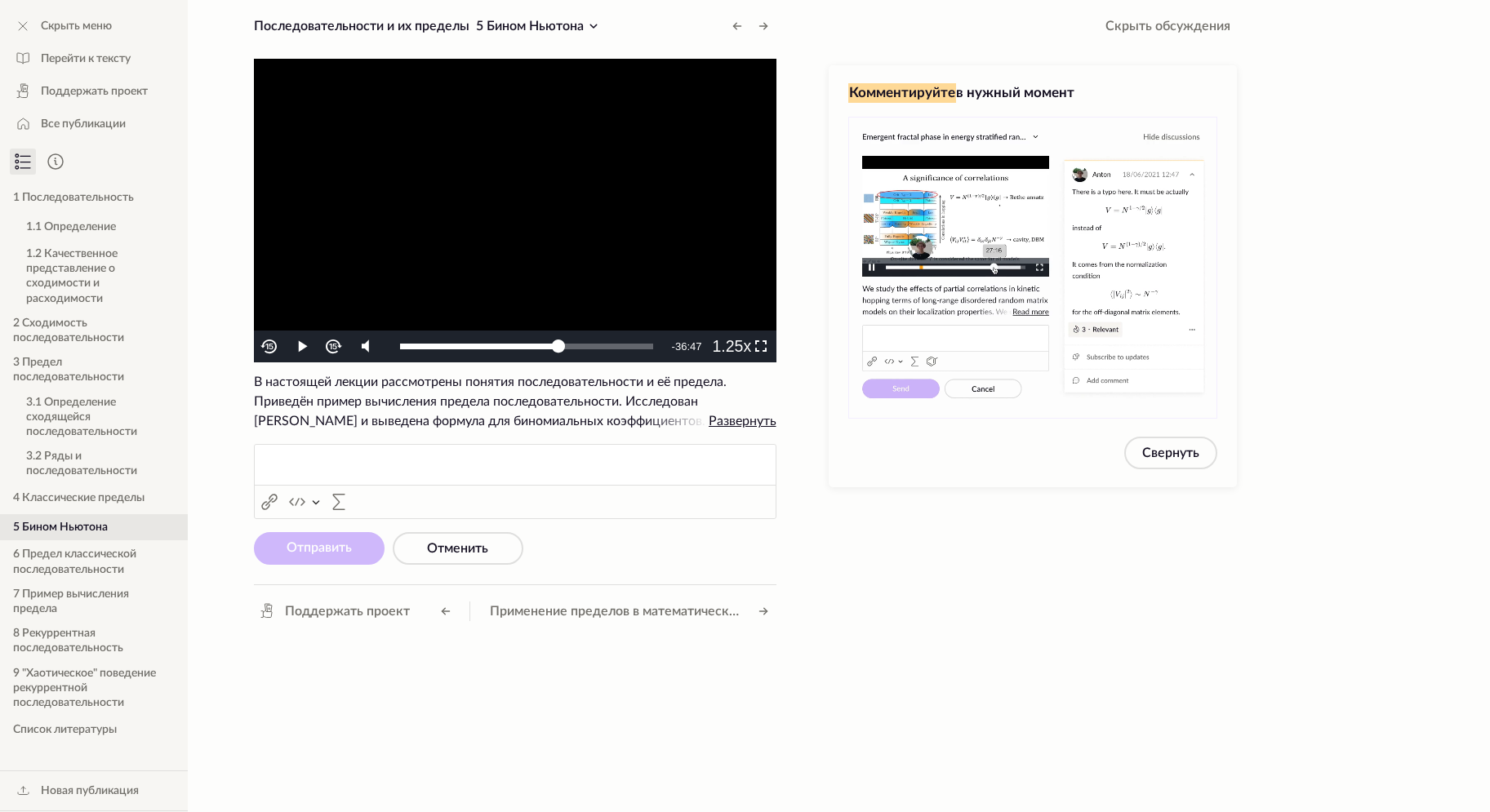
click at [534, 223] on video "To view this video please enable JavaScript, and consider upgrading to a web br…" at bounding box center [514, 210] width 522 height 303
click at [761, 347] on span "Video Player" at bounding box center [761, 347] width 0 height 0
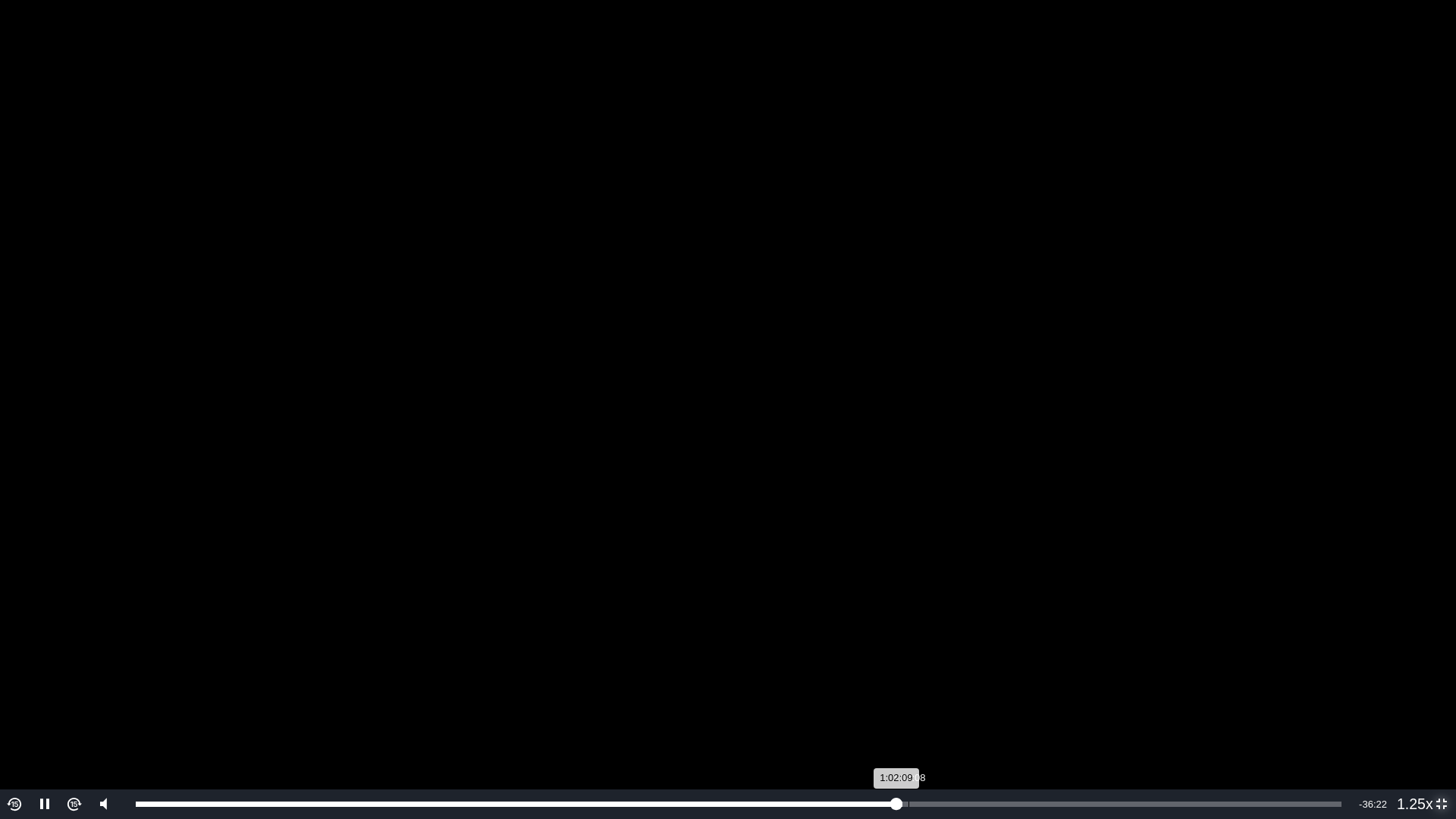
click at [909, 754] on div "1:03:08" at bounding box center [909, 804] width 1 height 5
click at [924, 754] on div "Loaded : 64.10% 1:04:19 1:03:08" at bounding box center [739, 805] width 1221 height 30
click at [947, 754] on div "Loaded : 65.01% 1:06:14 1:04:23" at bounding box center [738, 804] width 1206 height 5
click at [974, 754] on div "Loaded : 66.26% 1:08:24 1:06:18" at bounding box center [739, 805] width 1221 height 30
click at [993, 754] on div "Loaded : 68.23% 1:10:04 1:08:28" at bounding box center [739, 805] width 1221 height 30
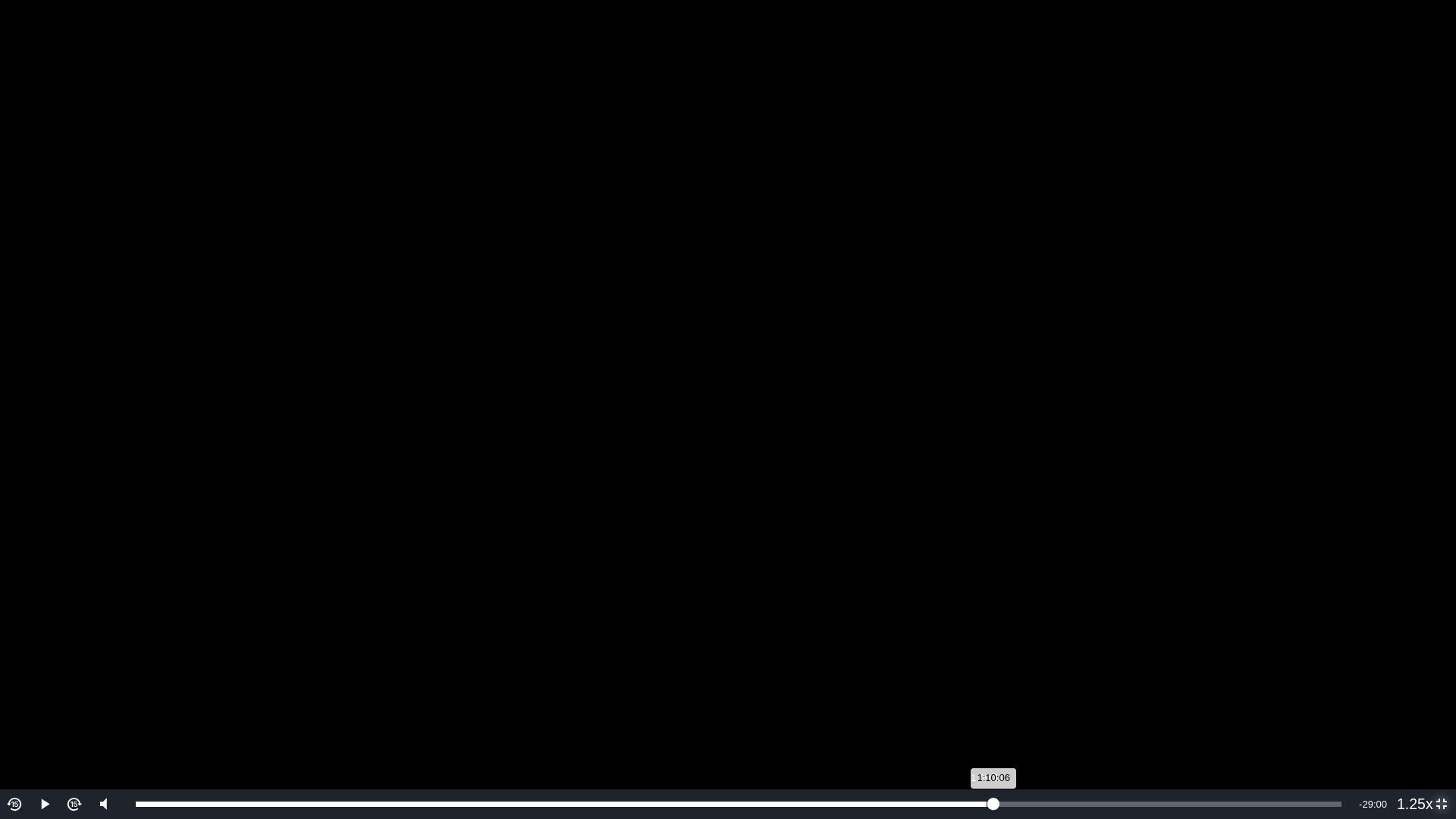
click at [987, 754] on div "1:10:06" at bounding box center [564, 804] width 858 height 5
click at [978, 754] on div "1:09:32" at bounding box center [561, 804] width 851 height 5
click at [977, 709] on video "To view this video please enable JavaScript, and consider upgrading to a web br…" at bounding box center [728, 409] width 1456 height 819
click at [922, 754] on div "Loaded : 70.80% 1:04:15 1:08:51" at bounding box center [739, 805] width 1221 height 30
click at [915, 754] on div "Loaded : 72.47% 1:03:45 1:04:15" at bounding box center [739, 805] width 1221 height 30
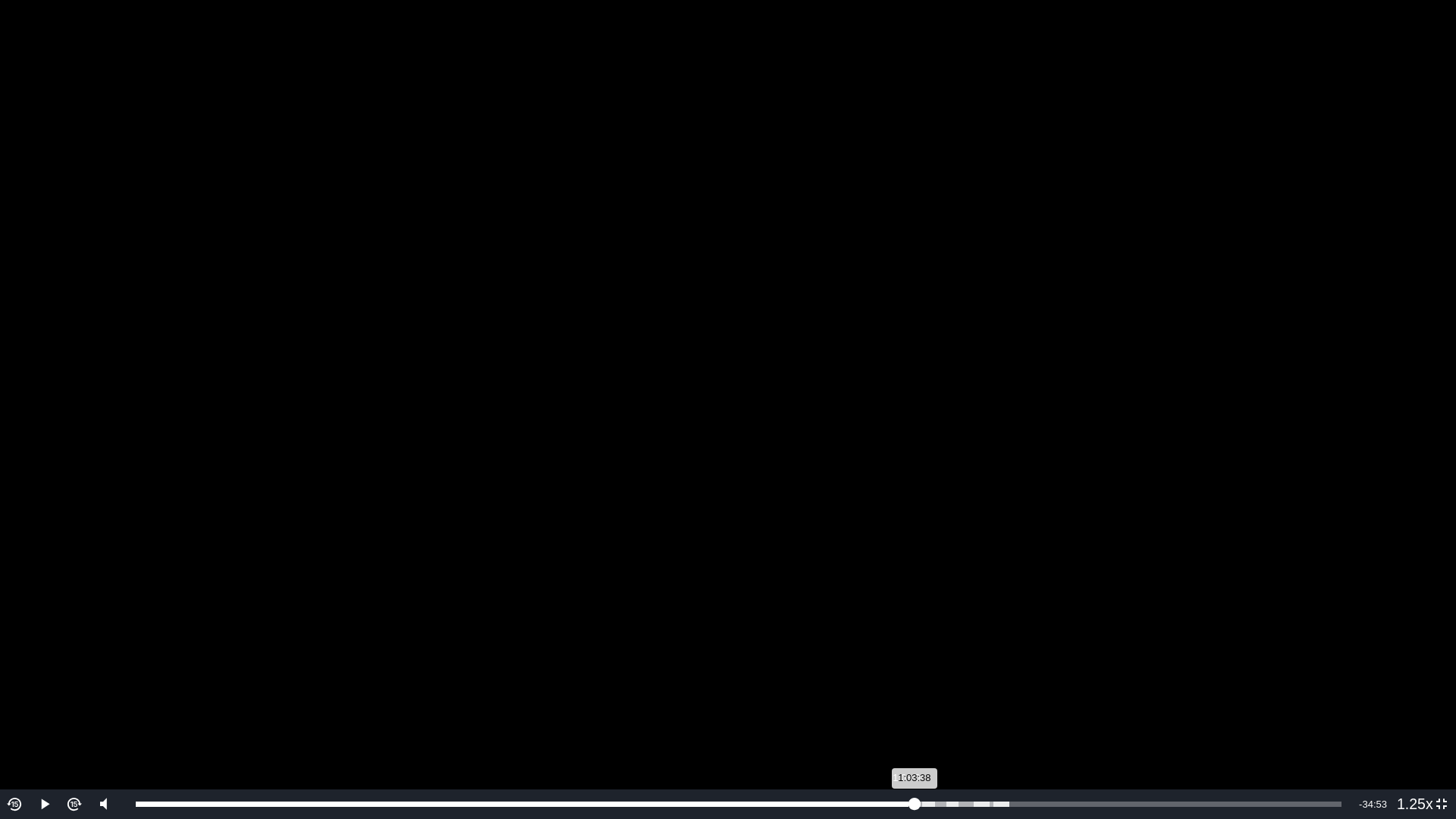
click at [909, 754] on div "1:03:38" at bounding box center [525, 804] width 779 height 5
click at [903, 754] on div "1:03:08" at bounding box center [521, 804] width 773 height 5
click at [899, 754] on div "1:02:42" at bounding box center [519, 804] width 768 height 5
click at [892, 754] on div "1:02:20" at bounding box center [516, 804] width 763 height 5
click at [954, 639] on video "To view this video please enable JavaScript, and consider upgrading to a web br…" at bounding box center [728, 409] width 1456 height 819
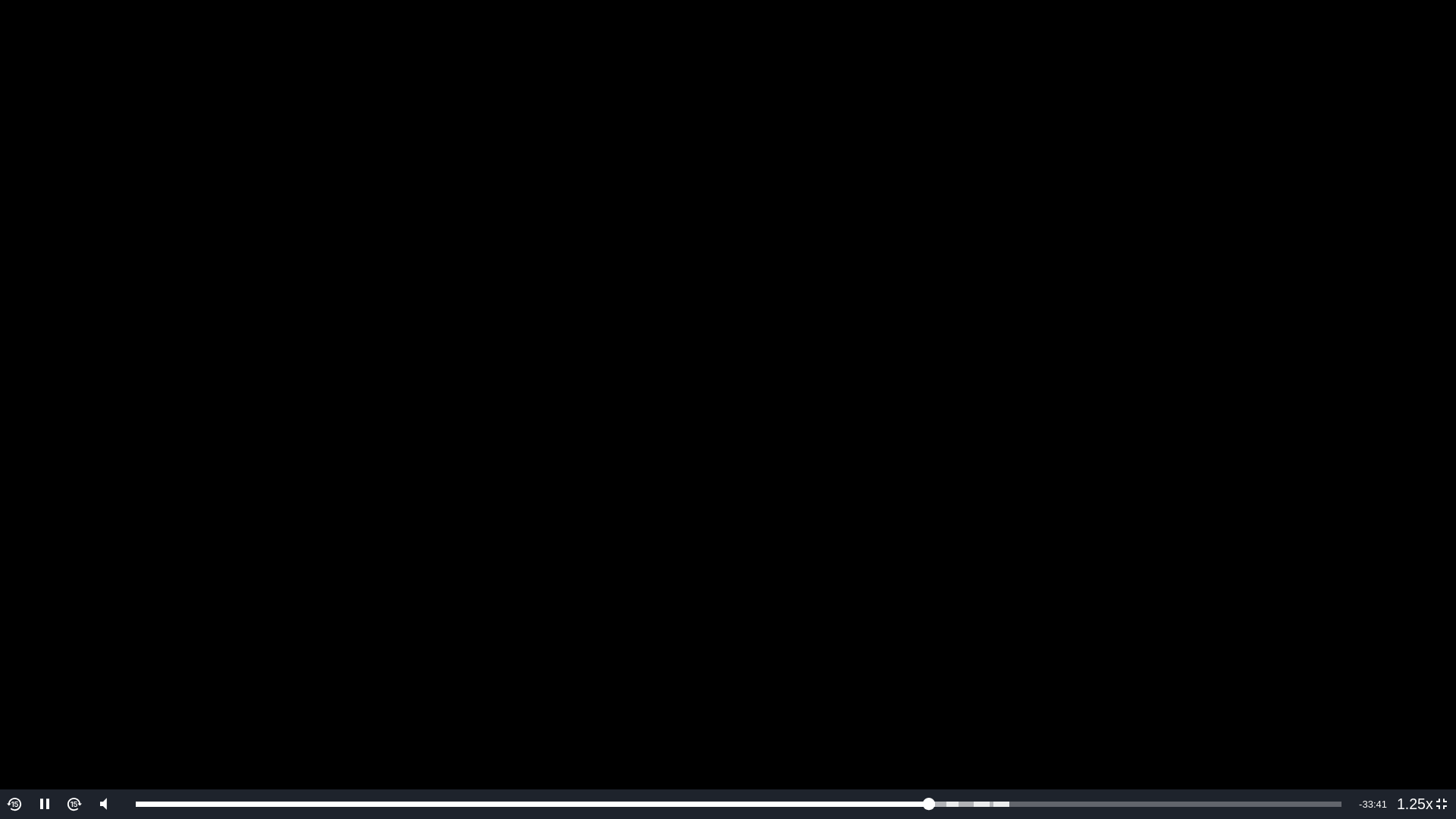
click at [1102, 517] on video "To view this video please enable JavaScript, and consider upgrading to a web br…" at bounding box center [728, 409] width 1456 height 819
drag, startPoint x: 1371, startPoint y: 299, endPoint x: 1363, endPoint y: 295, distance: 8.9
click at [1372, 302] on video "To view this video please enable JavaScript, and consider upgrading to a web br…" at bounding box center [728, 409] width 1456 height 819
click at [1130, 326] on video "To view this video please enable JavaScript, and consider upgrading to a web br…" at bounding box center [728, 409] width 1456 height 819
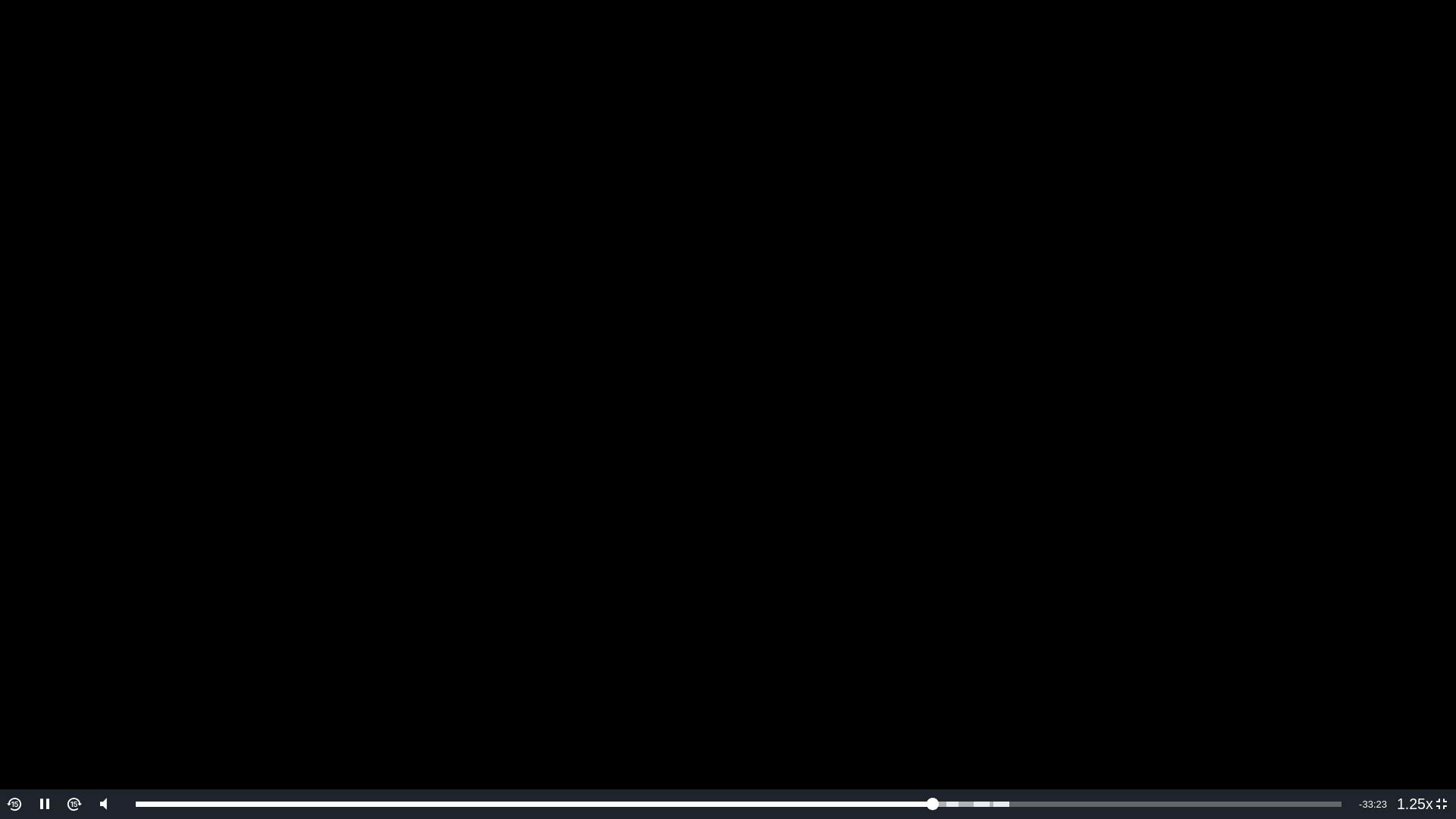
click at [1167, 264] on video "To view this video please enable JavaScript, and consider upgrading to a web br…" at bounding box center [728, 409] width 1456 height 819
click at [1130, 287] on video "To view this video please enable JavaScript, and consider upgrading to a web br…" at bounding box center [728, 409] width 1456 height 819
click at [926, 333] on video "To view this video please enable JavaScript, and consider upgrading to a web br…" at bounding box center [728, 409] width 1456 height 819
click at [873, 292] on video "To view this video please enable JavaScript, and consider upgrading to a web br…" at bounding box center [728, 409] width 1456 height 819
click at [1255, 279] on video "To view this video please enable JavaScript, and consider upgrading to a web br…" at bounding box center [728, 409] width 1456 height 819
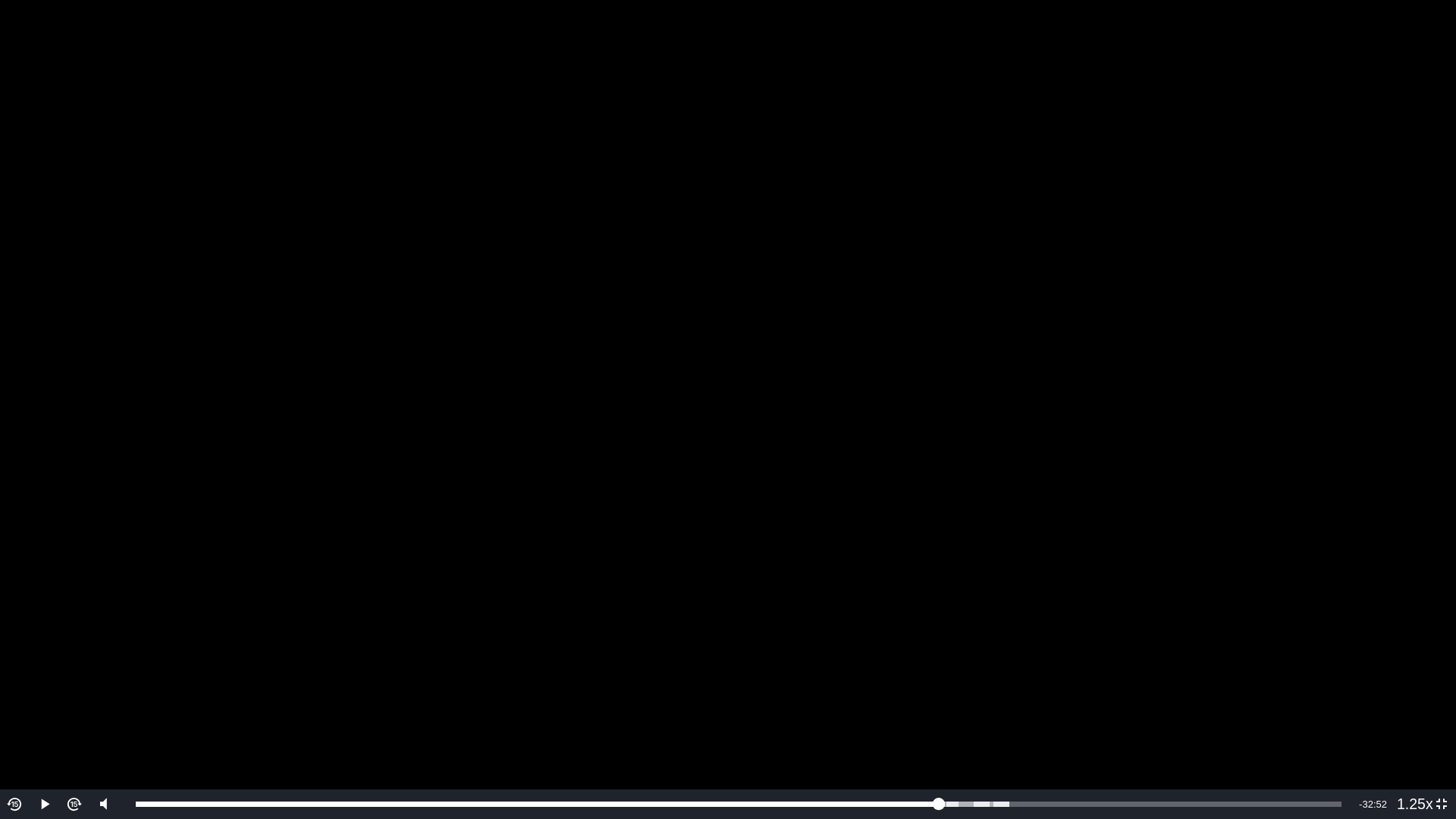
click at [1249, 279] on video "To view this video please enable JavaScript, and consider upgrading to a web br…" at bounding box center [728, 409] width 1456 height 819
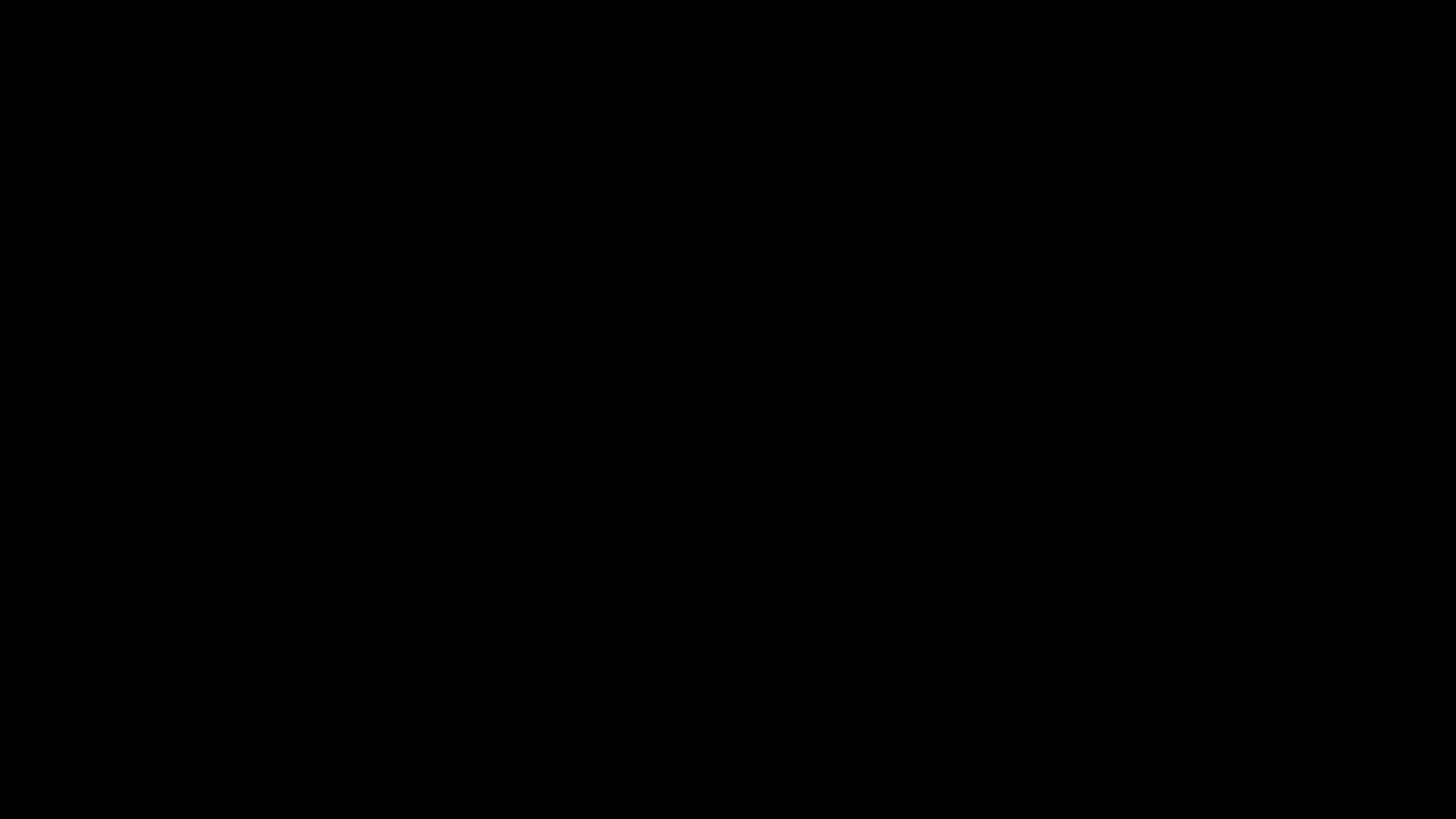
click at [1168, 314] on video "To view this video please enable JavaScript, and consider upgrading to a web br…" at bounding box center [728, 409] width 1456 height 819
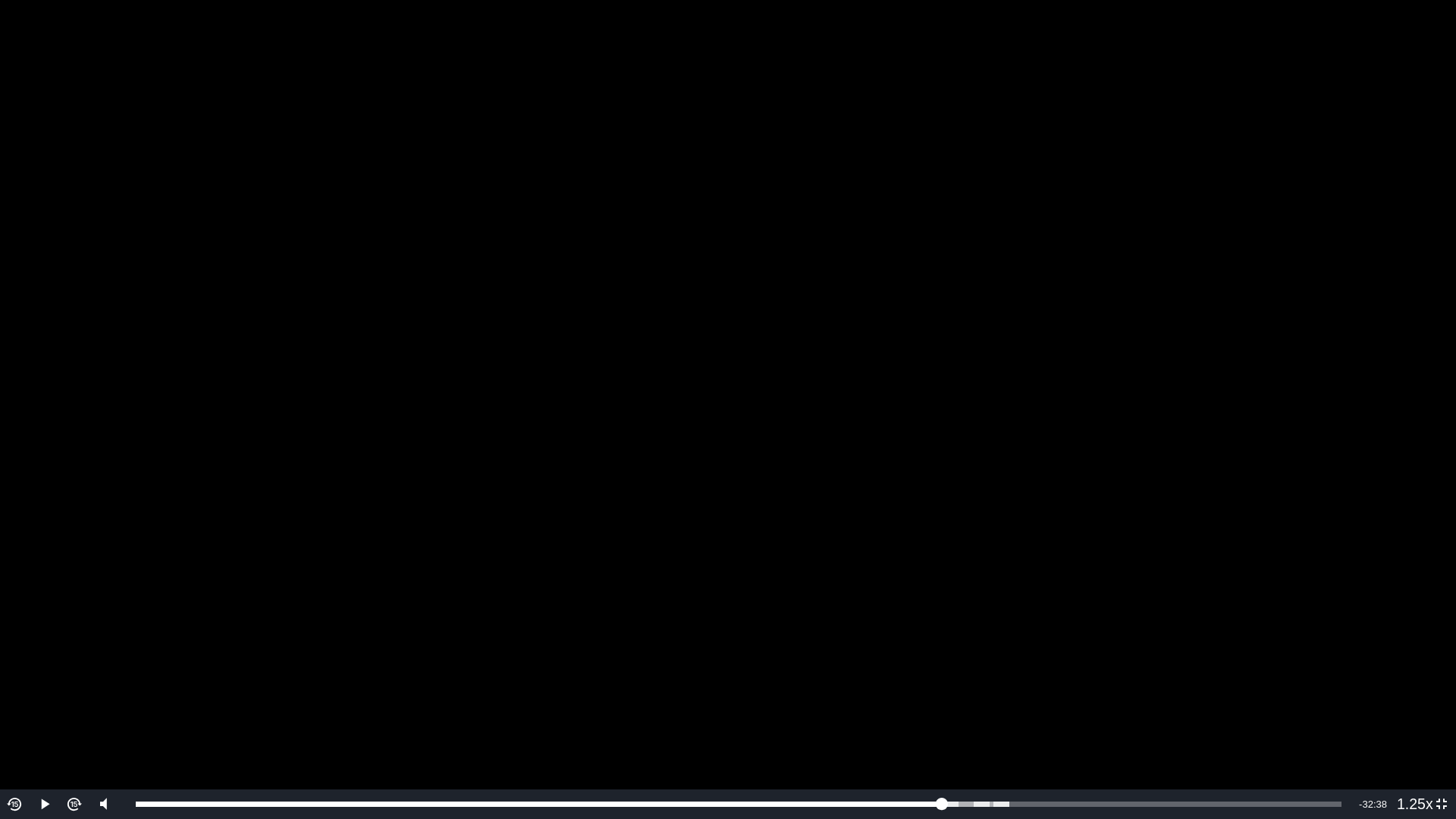
click at [1157, 300] on video "To view this video please enable JavaScript, and consider upgrading to a web br…" at bounding box center [728, 409] width 1456 height 819
click at [1292, 310] on video "To view this video please enable JavaScript, and consider upgrading to a web br…" at bounding box center [728, 409] width 1456 height 819
click at [1215, 266] on video "To view this video please enable JavaScript, and consider upgrading to a web br…" at bounding box center [728, 409] width 1456 height 819
click at [1302, 466] on video "To view this video please enable JavaScript, and consider upgrading to a web br…" at bounding box center [728, 409] width 1456 height 819
click at [1125, 318] on video "To view this video please enable JavaScript, and consider upgrading to a web br…" at bounding box center [728, 409] width 1456 height 819
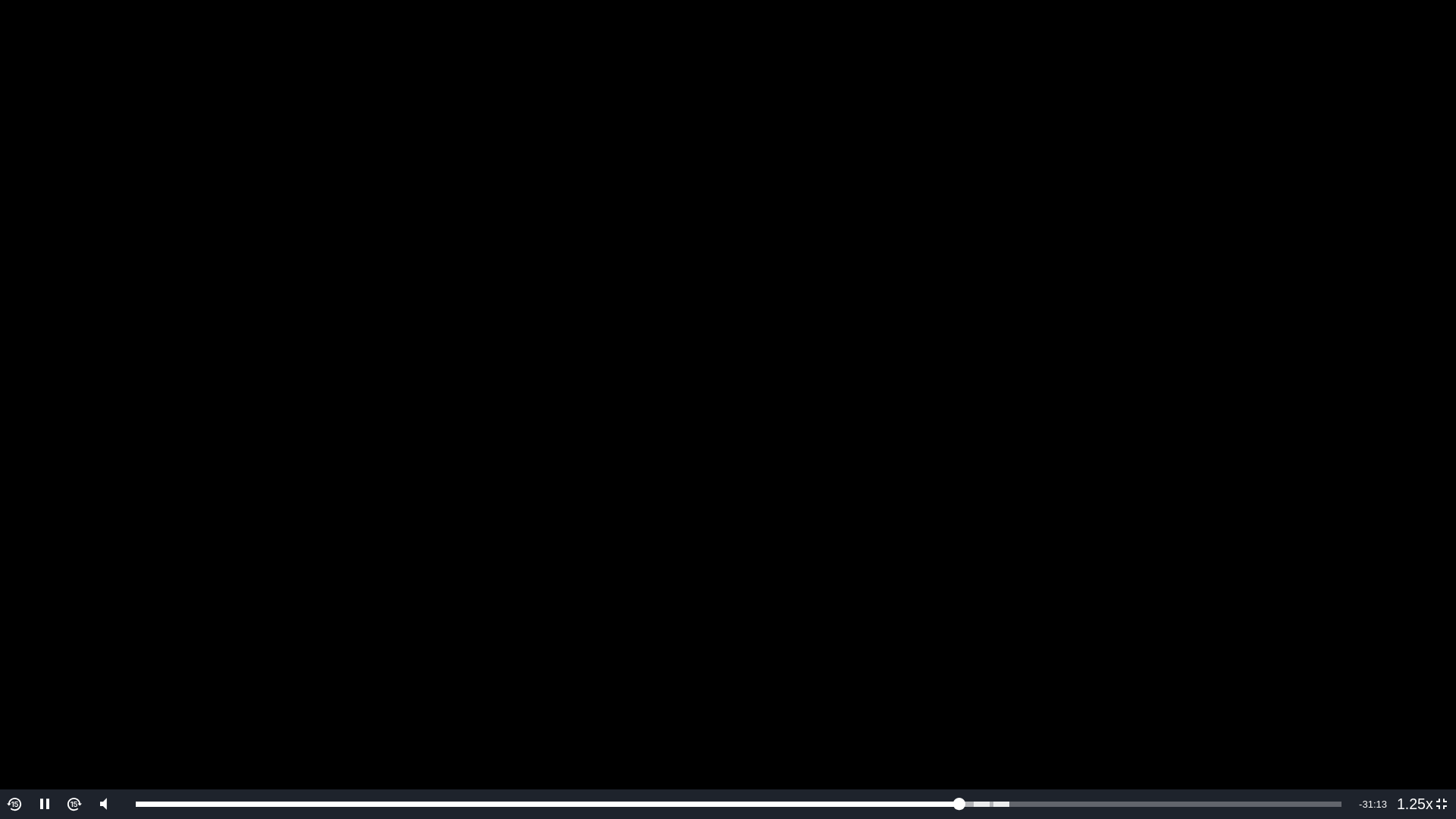
click at [1130, 355] on video "To view this video please enable JavaScript, and consider upgrading to a web br…" at bounding box center [728, 409] width 1456 height 819
click at [1154, 354] on video "To view this video please enable JavaScript, and consider upgrading to a web br…" at bounding box center [728, 409] width 1456 height 819
click at [977, 324] on video "To view this video please enable JavaScript, and consider upgrading to a web br…" at bounding box center [728, 409] width 1456 height 819
click at [1073, 374] on video "To view this video please enable JavaScript, and consider upgrading to a web br…" at bounding box center [728, 409] width 1456 height 819
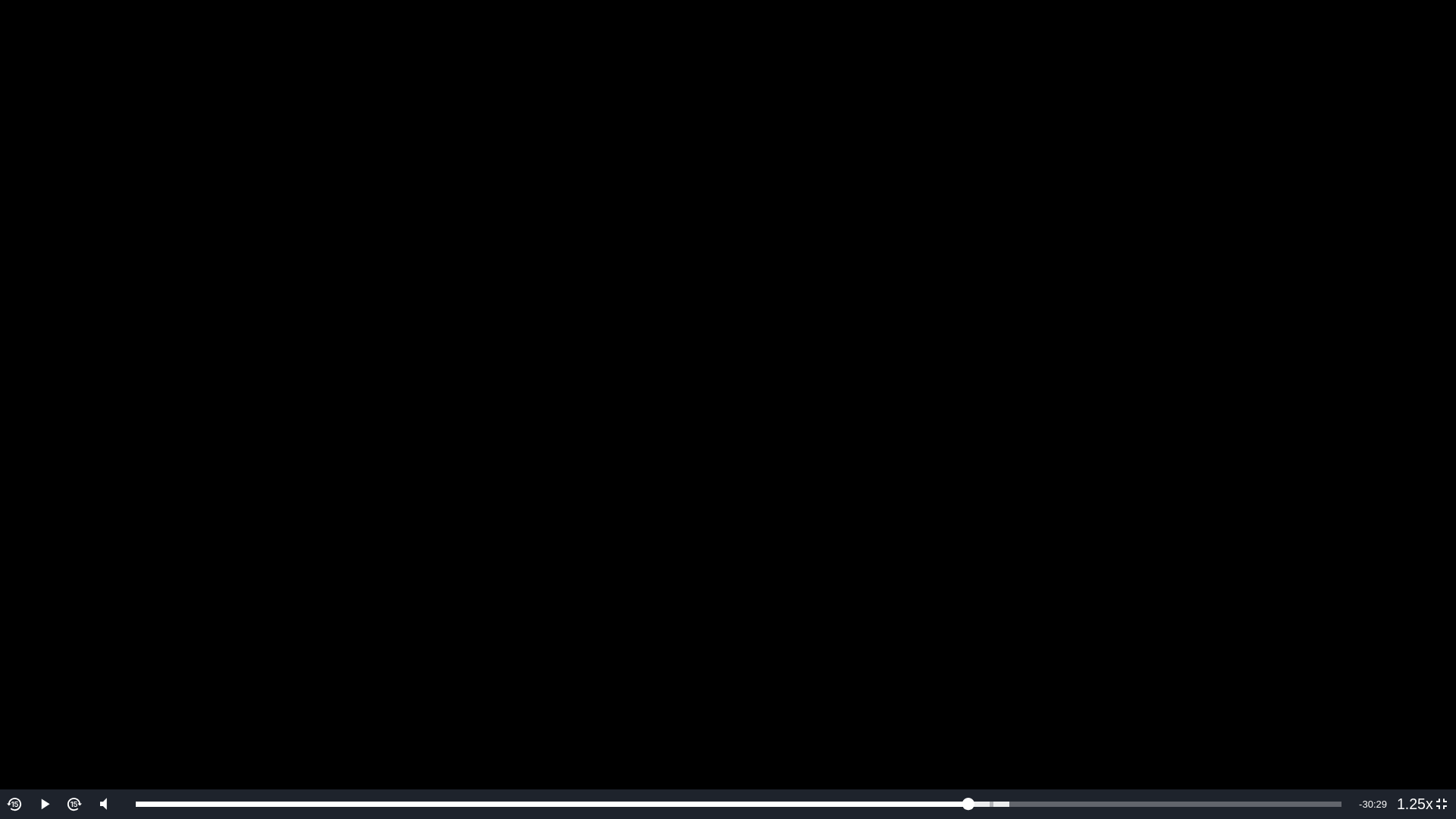
click at [1073, 374] on video "To view this video please enable JavaScript, and consider upgrading to a web br…" at bounding box center [728, 409] width 1456 height 819
click at [1001, 307] on video "To view this video please enable JavaScript, and consider upgrading to a web br…" at bounding box center [728, 409] width 1456 height 819
click at [1137, 338] on video "To view this video please enable JavaScript, and consider upgrading to a web br…" at bounding box center [728, 409] width 1456 height 819
click at [1136, 337] on video "To view this video please enable JavaScript, and consider upgrading to a web br…" at bounding box center [728, 409] width 1456 height 819
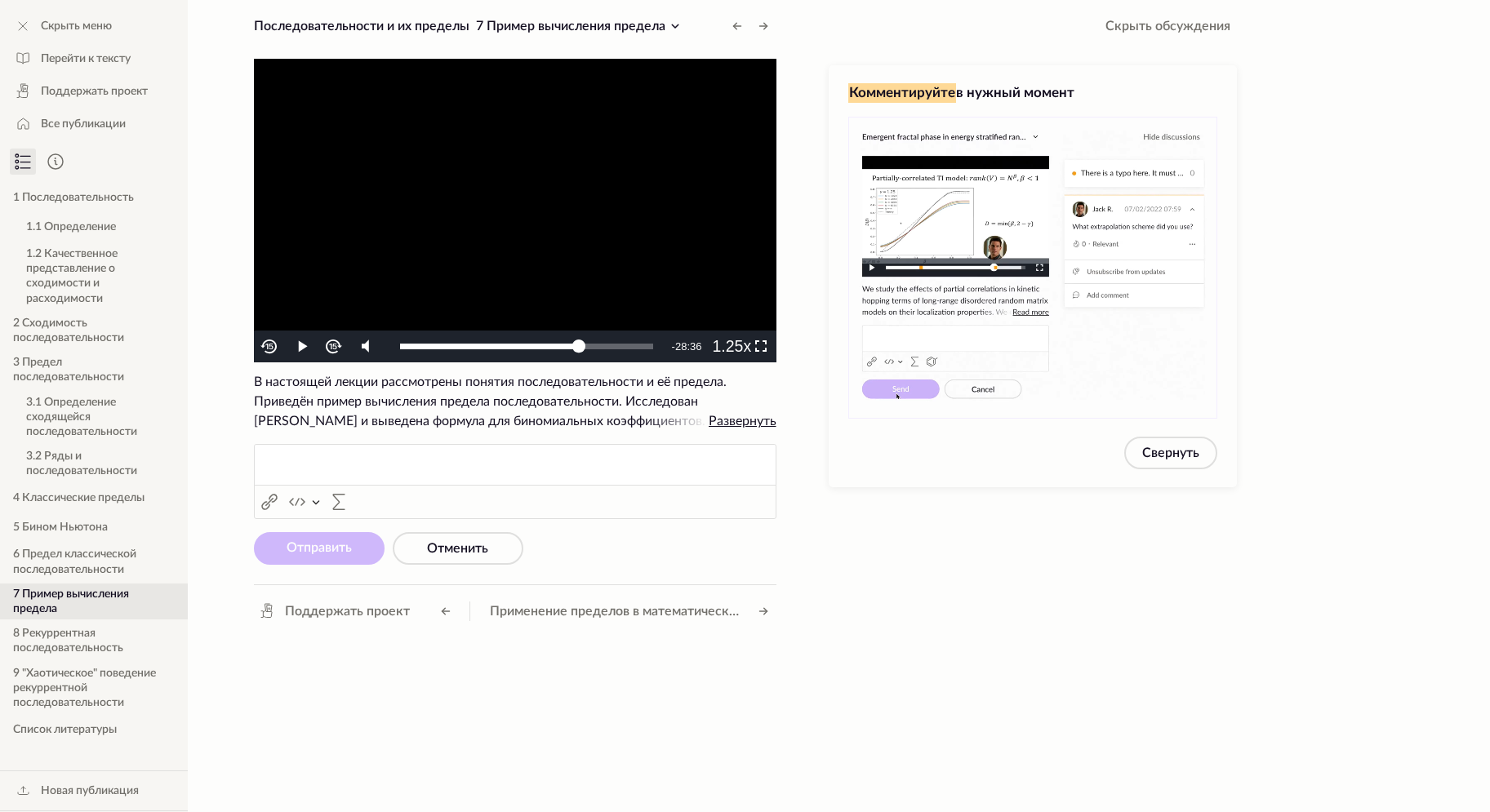
click at [620, 197] on video "To view this video please enable JavaScript, and consider upgrading to a web br…" at bounding box center [514, 210] width 522 height 303
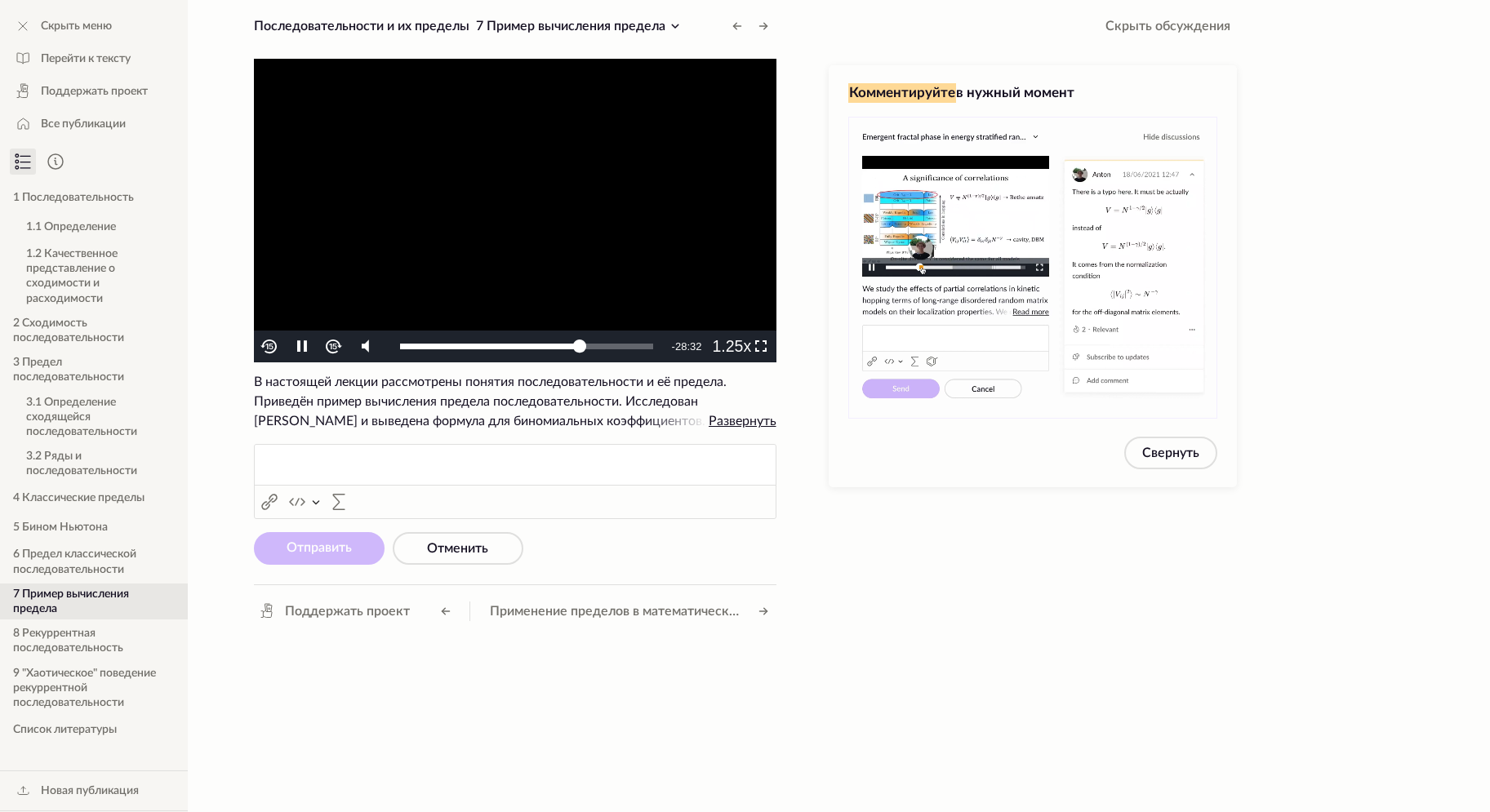
click at [640, 204] on video "To view this video please enable JavaScript, and consider upgrading to a web br…" at bounding box center [514, 210] width 522 height 303
click at [689, 28] on button "Последовательности и их пределы 7 Пример вычисления предела" at bounding box center [469, 26] width 444 height 26
